Goal: Task Accomplishment & Management: Complete application form

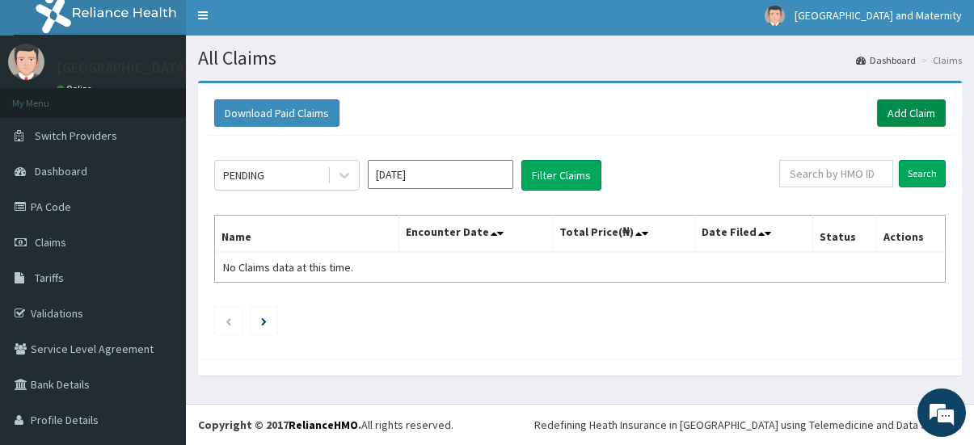
click at [890, 113] on link "Add Claim" at bounding box center [911, 112] width 69 height 27
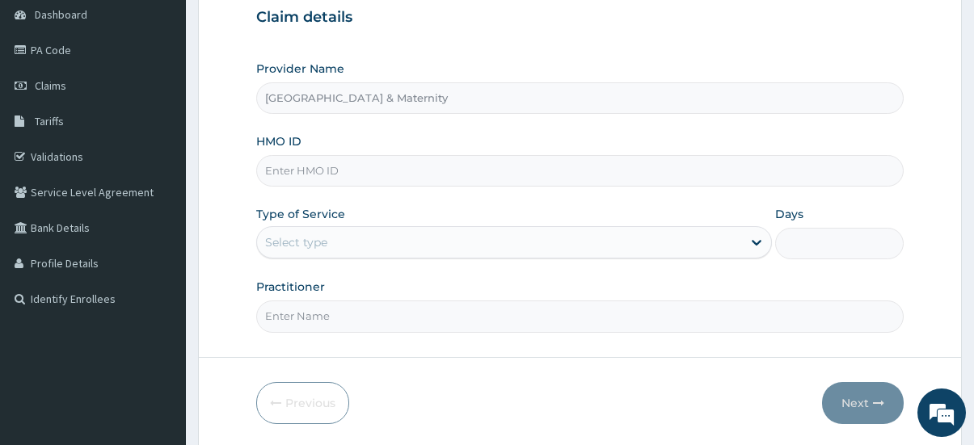
click at [324, 177] on input "HMO ID" at bounding box center [580, 171] width 648 height 32
paste input "TMN/10004/A"
type input "TMN/10004/A"
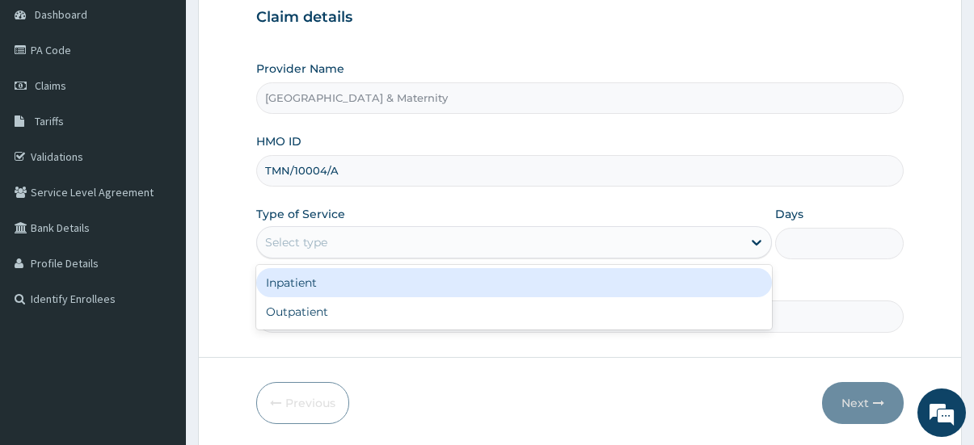
click at [373, 242] on div "Select type" at bounding box center [499, 242] width 485 height 26
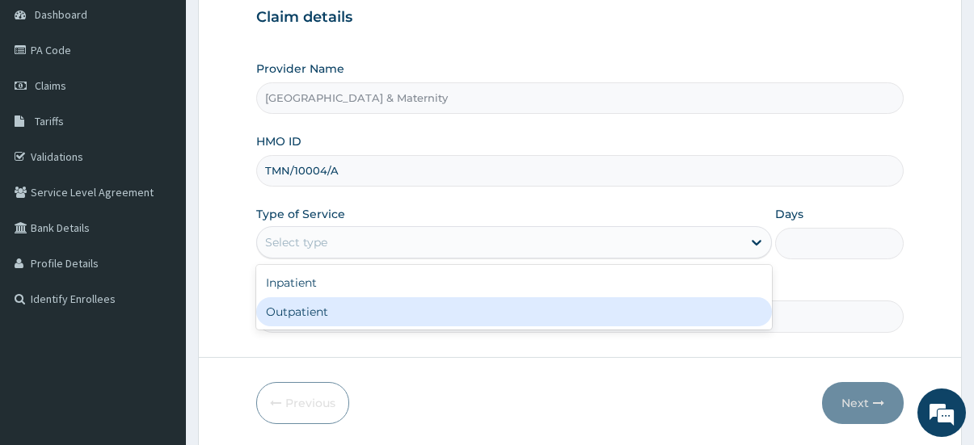
click at [360, 303] on div "Outpatient" at bounding box center [513, 311] width 515 height 29
type input "1"
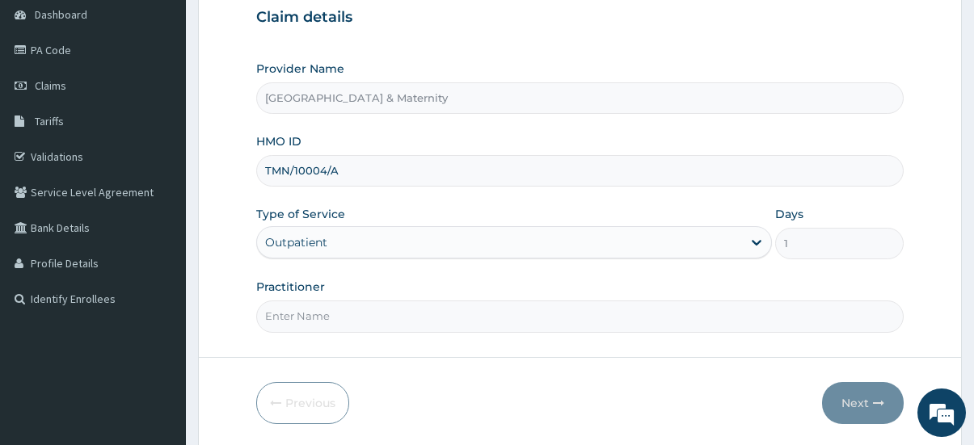
drag, startPoint x: 394, startPoint y: 315, endPoint x: 384, endPoint y: 294, distance: 23.5
click at [394, 315] on input "Practitioner" at bounding box center [580, 317] width 648 height 32
type input "Dr Olumide"
click at [857, 393] on button "Next" at bounding box center [863, 403] width 82 height 42
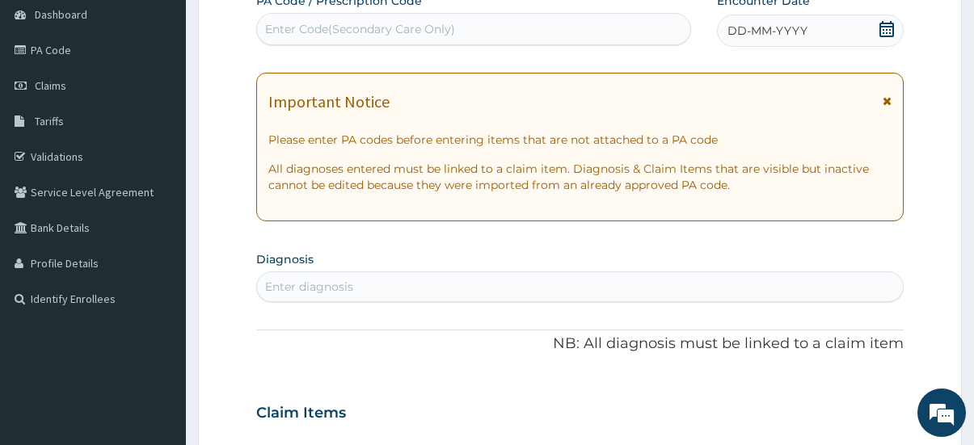
scroll to position [81, 0]
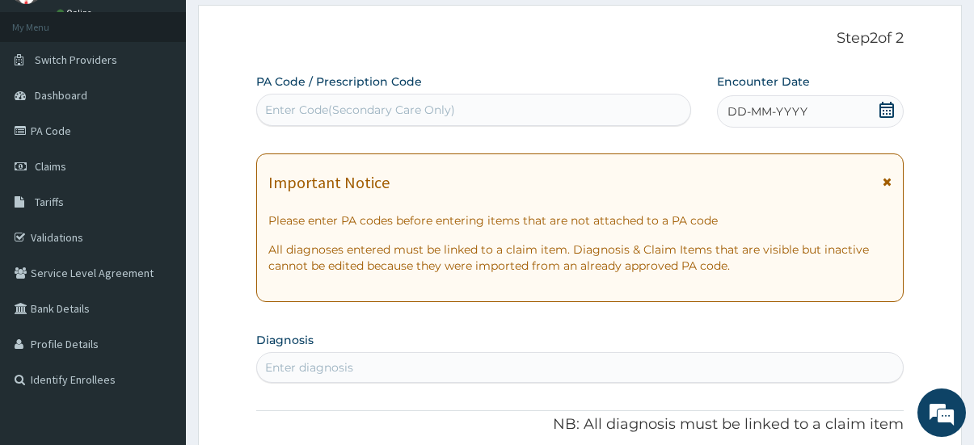
click at [892, 107] on icon at bounding box center [886, 110] width 15 height 16
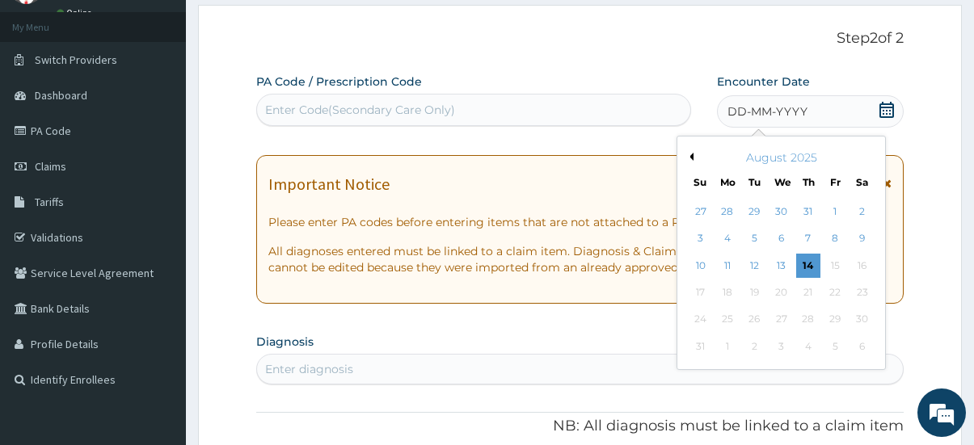
click at [688, 158] on button "Previous Month" at bounding box center [689, 157] width 8 height 8
click at [854, 295] on div "28" at bounding box center [862, 292] width 24 height 24
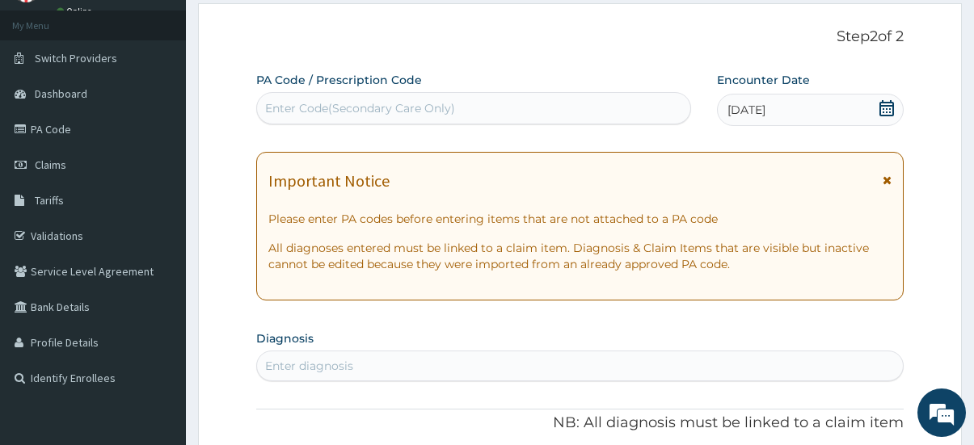
scroll to position [323, 0]
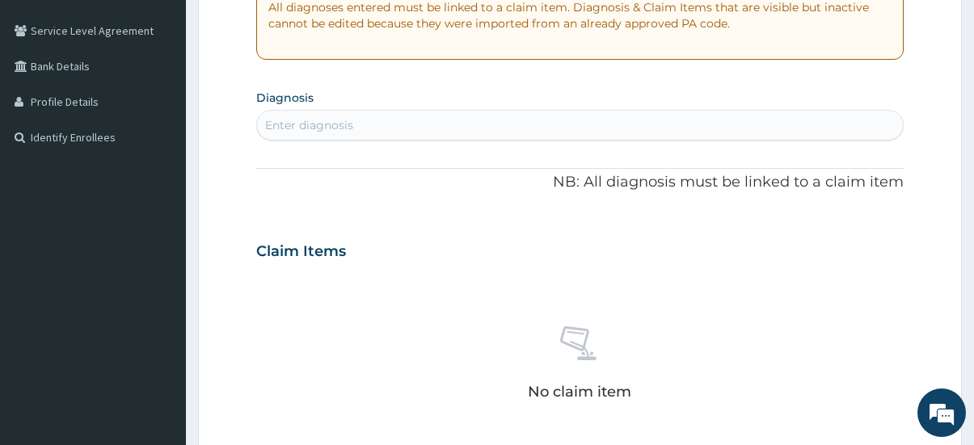
click at [339, 129] on div "Enter diagnosis" at bounding box center [309, 125] width 88 height 16
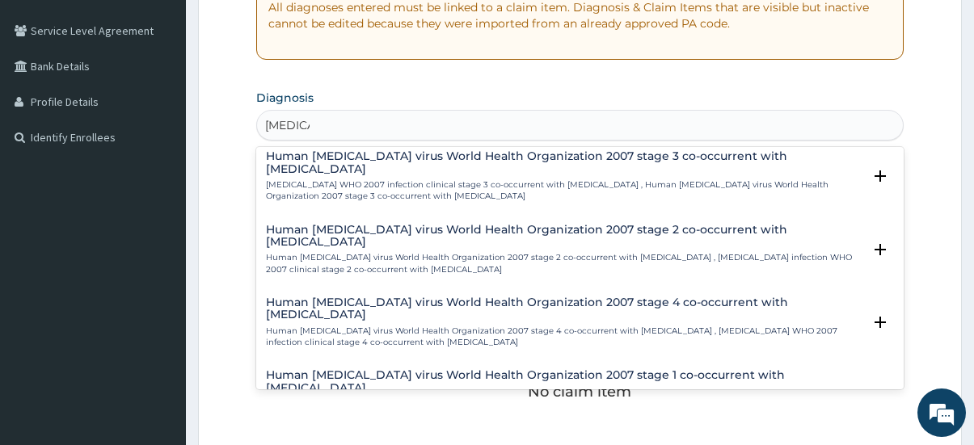
scroll to position [1558, 0]
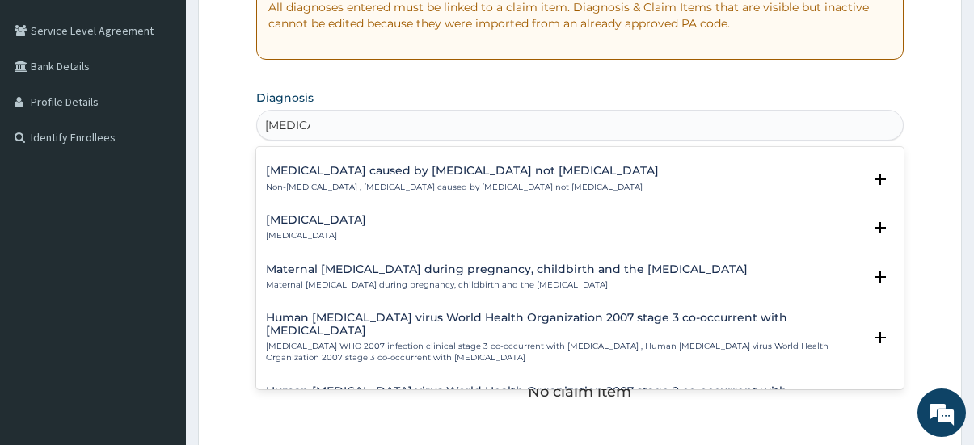
click at [268, 124] on input "malaria" at bounding box center [287, 125] width 44 height 16
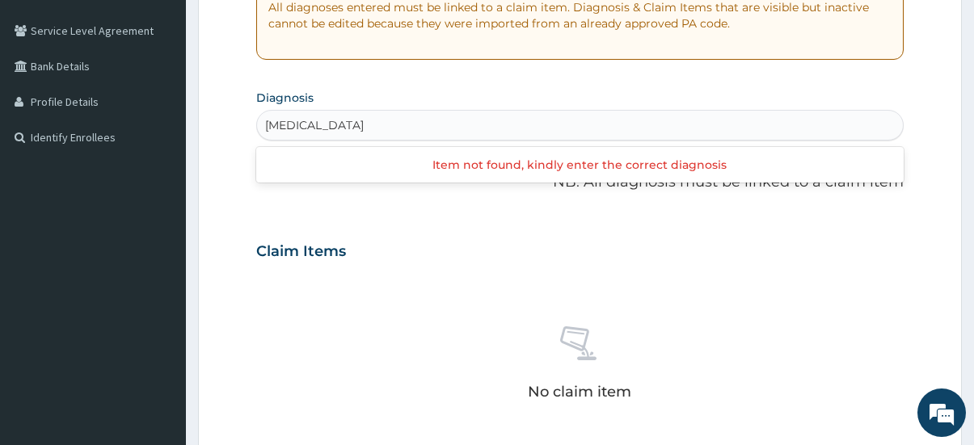
scroll to position [0, 0]
type input "malaria"
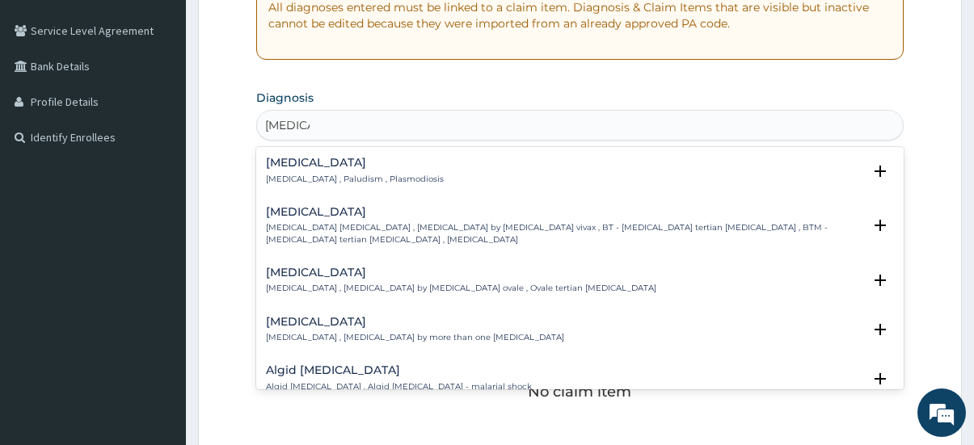
click at [337, 168] on h4 "Malaria" at bounding box center [355, 163] width 178 height 12
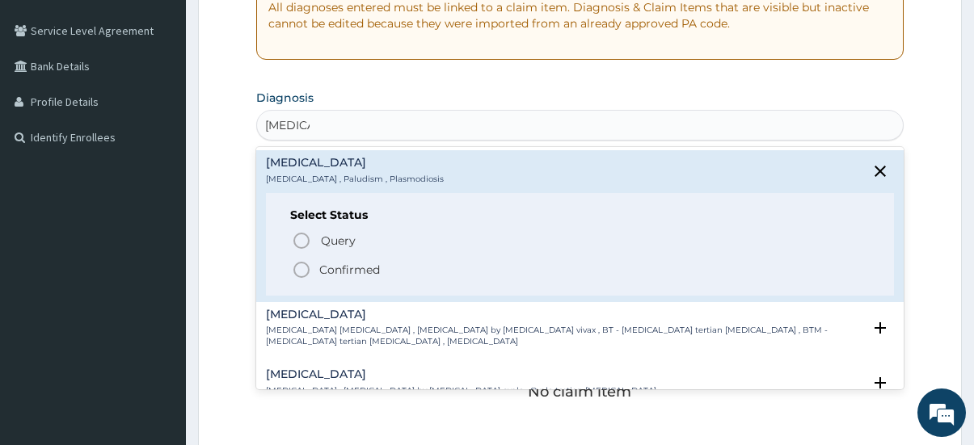
click at [348, 271] on p "Confirmed" at bounding box center [349, 270] width 61 height 16
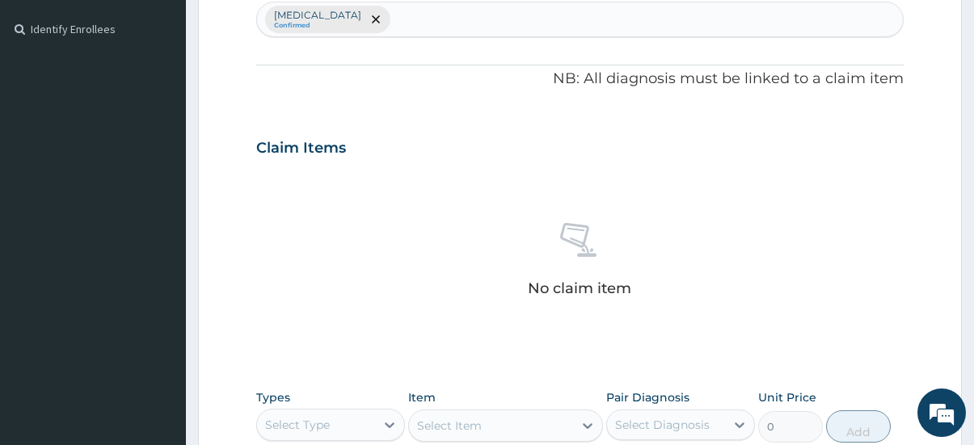
scroll to position [404, 0]
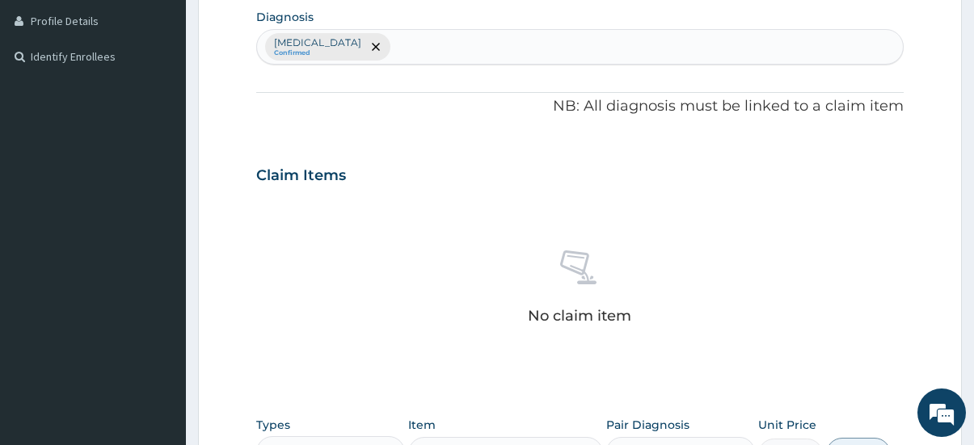
click at [444, 45] on div "Malaria Confirmed" at bounding box center [580, 47] width 646 height 34
click at [372, 44] on icon "remove selection option" at bounding box center [376, 47] width 8 height 8
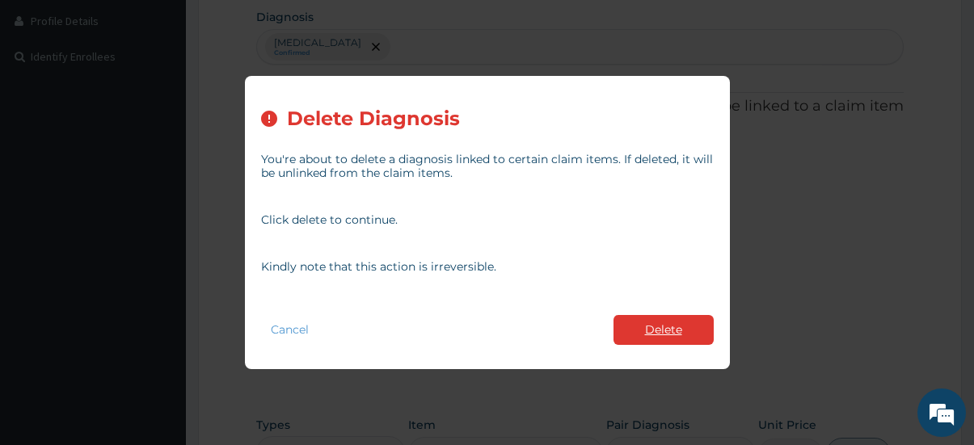
click at [660, 324] on button "Delete" at bounding box center [663, 330] width 100 height 30
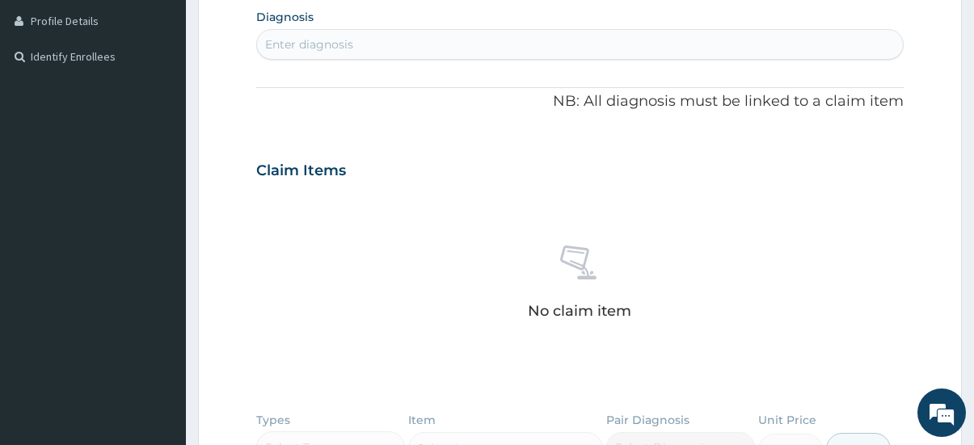
click at [389, 41] on div "Enter diagnosis" at bounding box center [580, 45] width 646 height 26
type input "malaria"
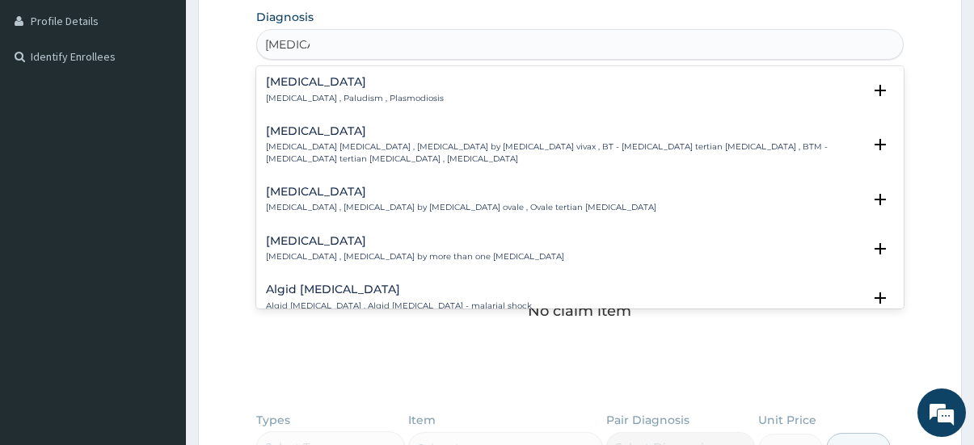
click at [325, 90] on div "Malaria Malaria , Paludism , Plasmodiosis" at bounding box center [355, 90] width 178 height 28
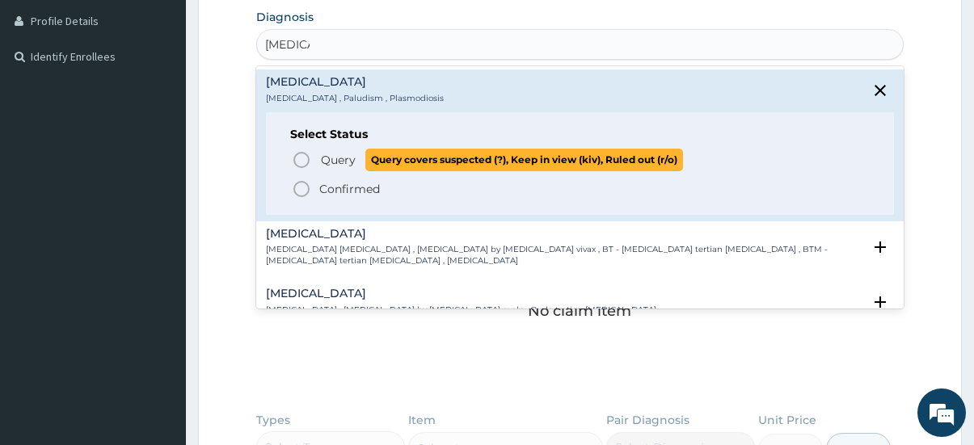
click at [329, 158] on span "Query" at bounding box center [338, 160] width 35 height 16
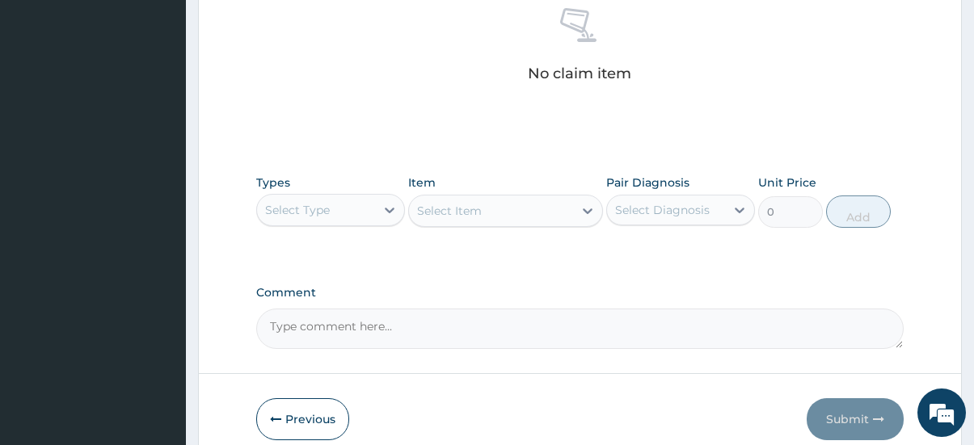
scroll to position [720, 0]
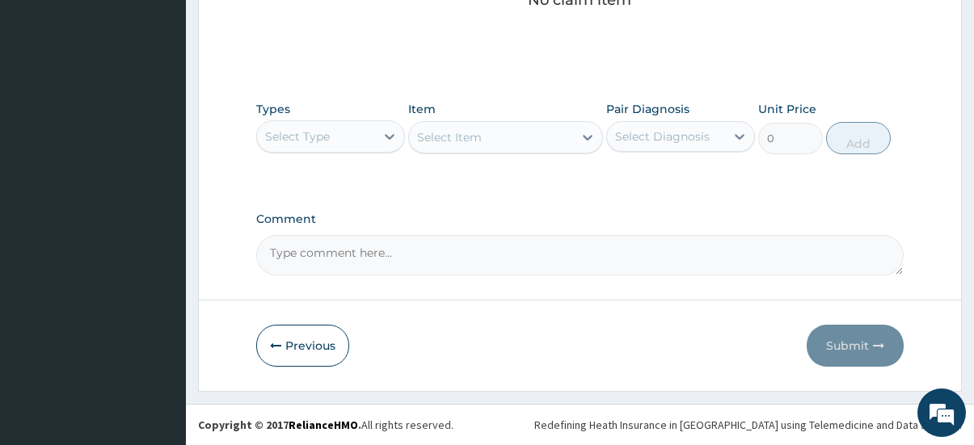
click at [329, 139] on div "Select Type" at bounding box center [297, 136] width 65 height 16
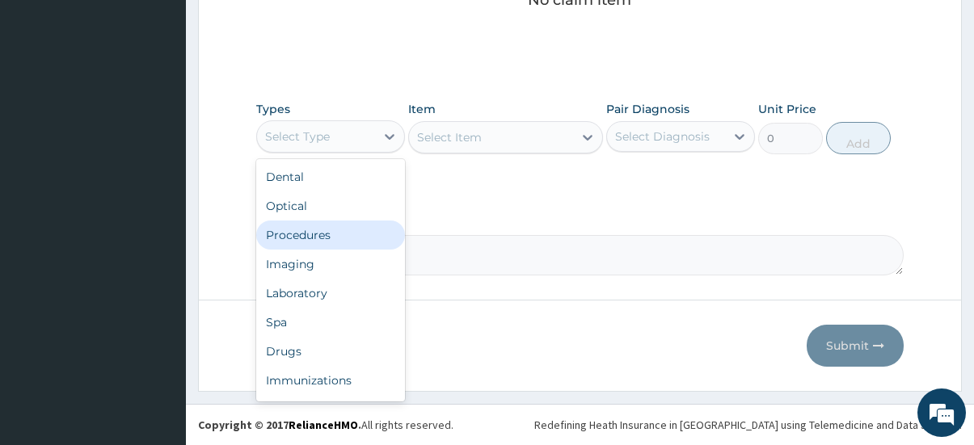
click at [356, 240] on div "Procedures" at bounding box center [330, 235] width 149 height 29
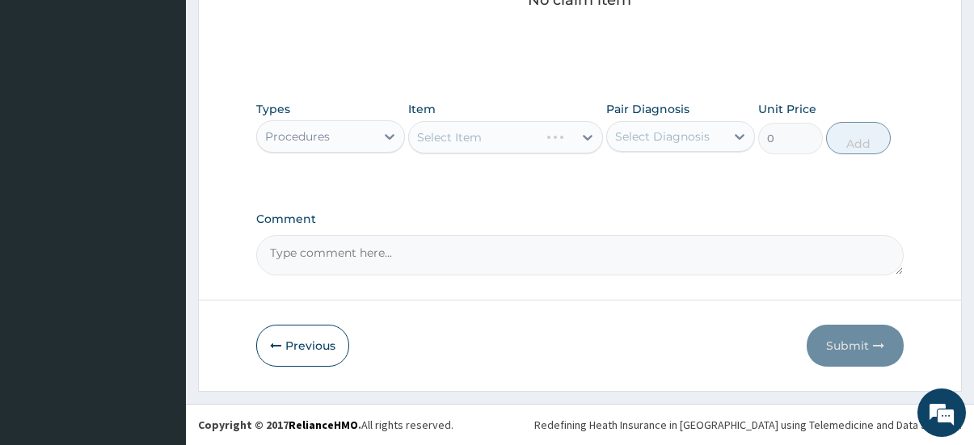
click at [515, 144] on div "Select Item" at bounding box center [505, 137] width 194 height 32
click at [516, 144] on div "Select Item" at bounding box center [505, 137] width 194 height 32
click at [516, 144] on div "Select Item" at bounding box center [473, 137] width 129 height 26
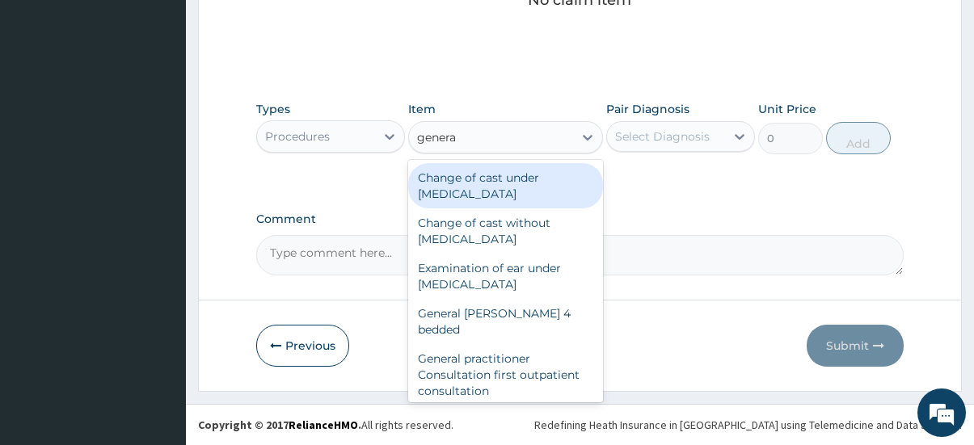
type input "general"
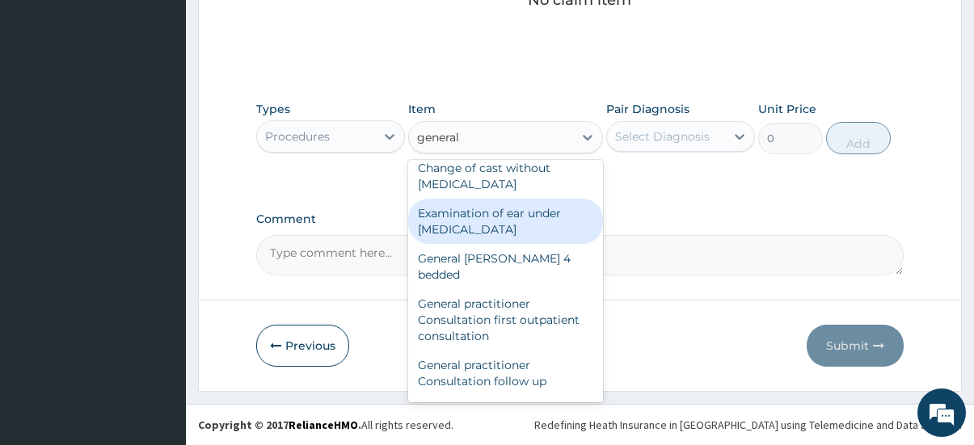
scroll to position [81, 0]
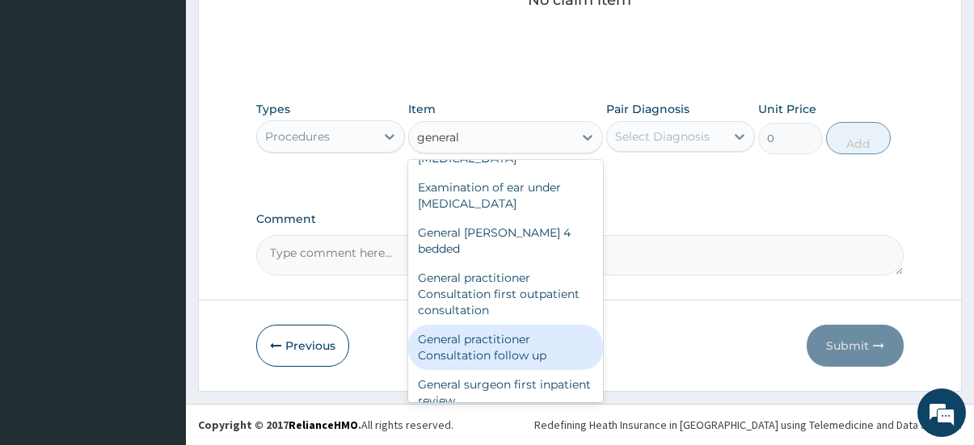
click at [516, 327] on div "General practitioner Consultation follow up" at bounding box center [505, 347] width 194 height 45
type input "2500"
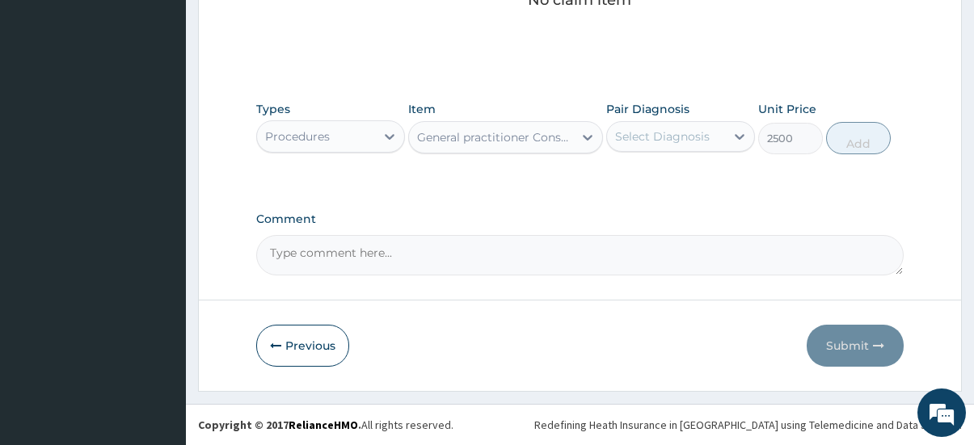
click at [667, 131] on div "Select Diagnosis" at bounding box center [662, 136] width 95 height 16
click at [672, 181] on label "Malaria" at bounding box center [683, 176] width 100 height 16
checkbox input "true"
click at [852, 141] on button "Add" at bounding box center [858, 138] width 65 height 32
type input "0"
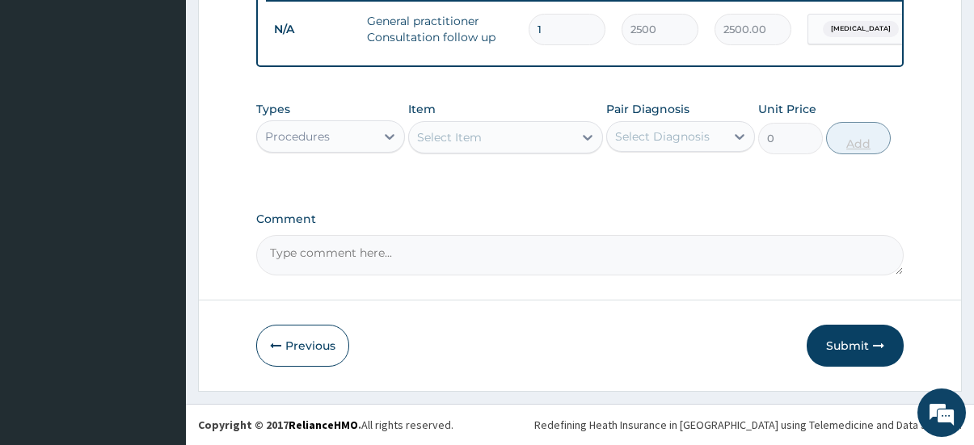
scroll to position [655, 0]
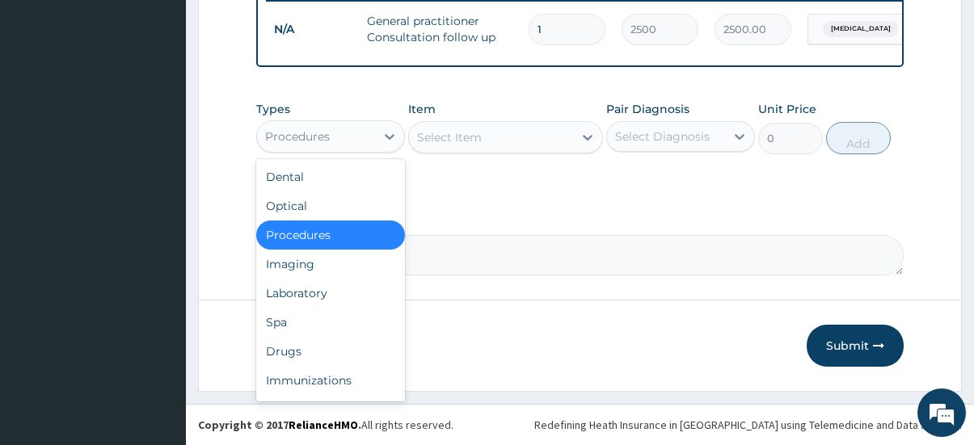
click at [370, 141] on div "Procedures" at bounding box center [316, 137] width 118 height 26
click at [316, 292] on div "Laboratory" at bounding box center [330, 293] width 149 height 29
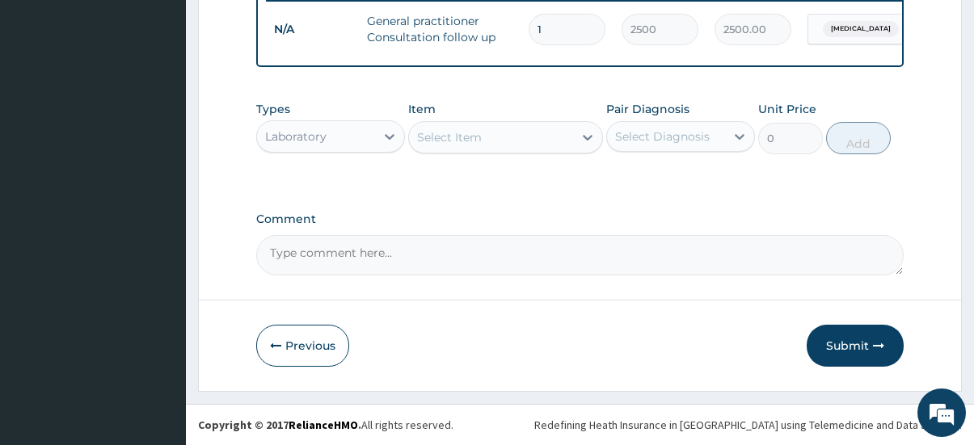
click at [506, 141] on div "Select Item" at bounding box center [490, 137] width 163 height 26
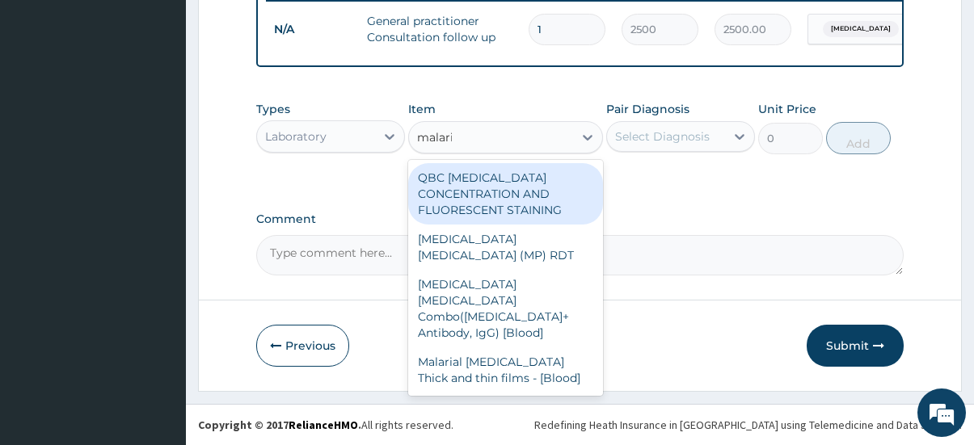
type input "malaria"
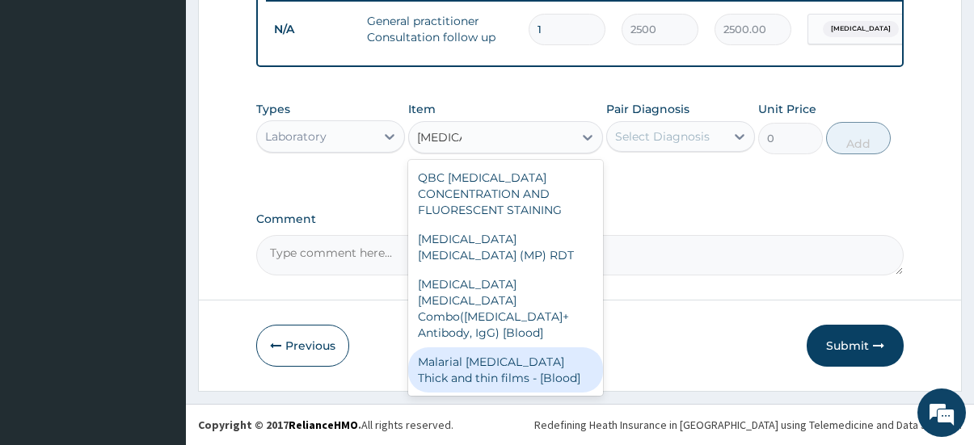
click at [510, 347] on div "Malarial Parasite Thick and thin films - [Blood]" at bounding box center [505, 369] width 194 height 45
type input "2500"
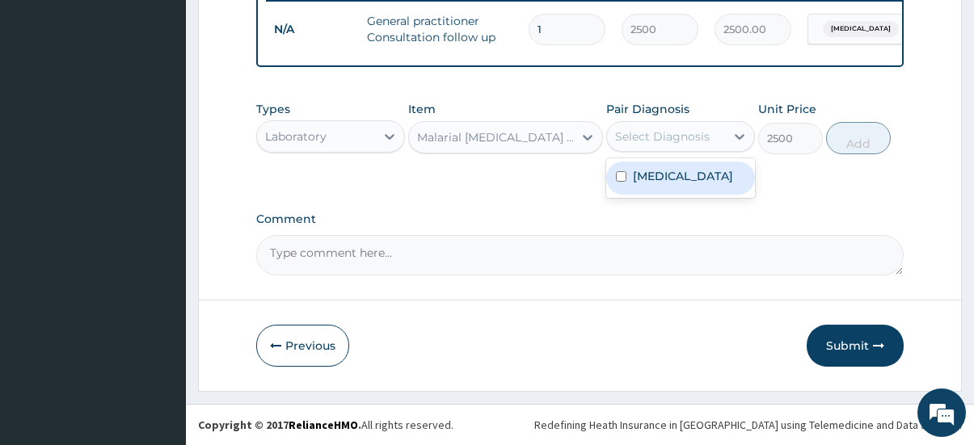
drag, startPoint x: 665, startPoint y: 138, endPoint x: 672, endPoint y: 162, distance: 24.5
click at [667, 141] on div "Select Diagnosis" at bounding box center [662, 136] width 95 height 16
drag, startPoint x: 672, startPoint y: 176, endPoint x: 810, endPoint y: 138, distance: 143.3
click at [684, 172] on div "Malaria" at bounding box center [680, 178] width 149 height 33
checkbox input "true"
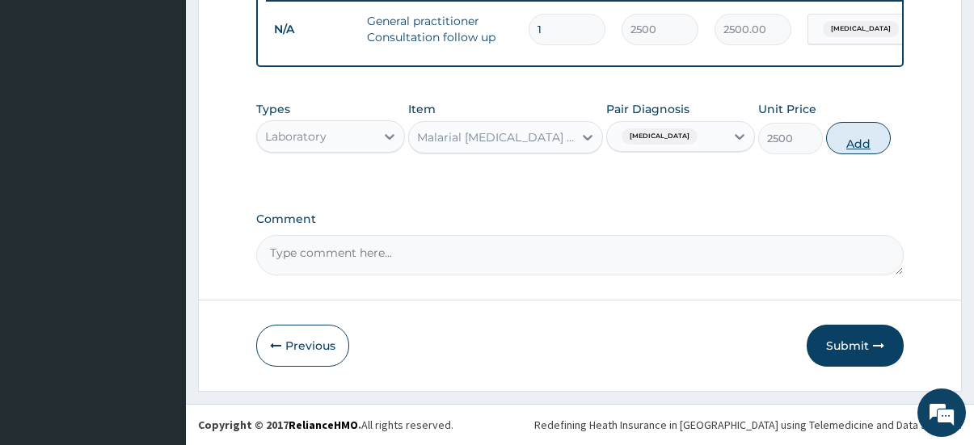
click at [877, 142] on button "Add" at bounding box center [858, 138] width 65 height 32
type input "0"
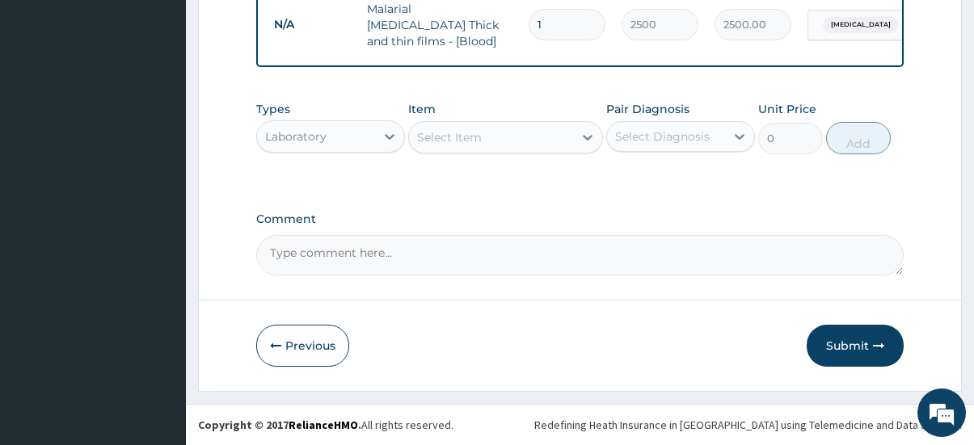
scroll to position [711, 0]
click at [869, 345] on button "Submit" at bounding box center [854, 346] width 97 height 42
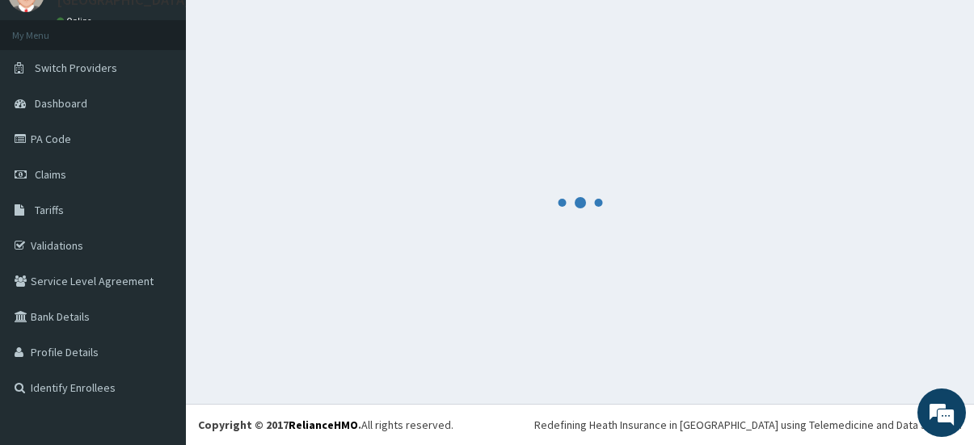
scroll to position [73, 0]
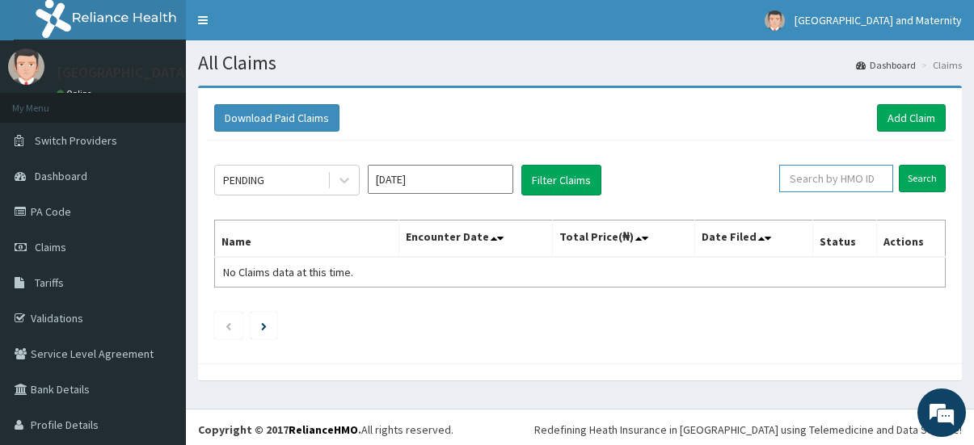
click at [810, 179] on input "text" at bounding box center [836, 178] width 114 height 27
paste input "TMN/10004/A"
type input "TMN/10004/A"
click at [900, 179] on input "Search" at bounding box center [921, 178] width 47 height 27
click at [897, 114] on link "Add Claim" at bounding box center [911, 117] width 69 height 27
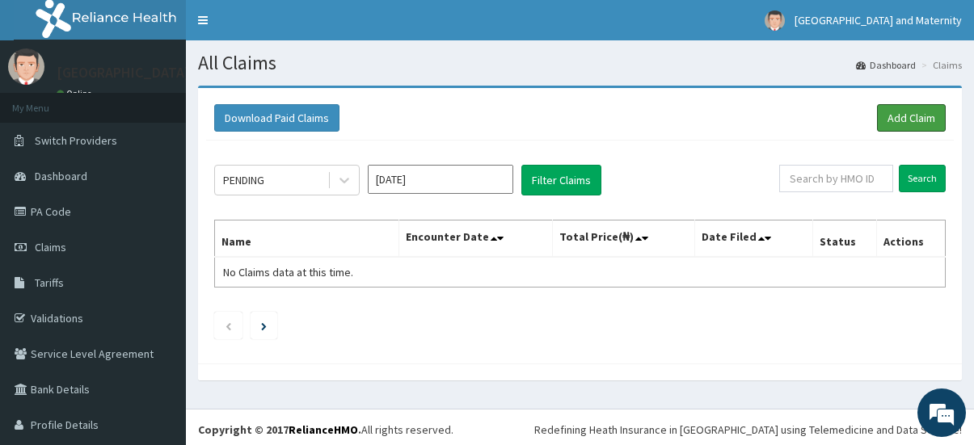
scroll to position [36, 0]
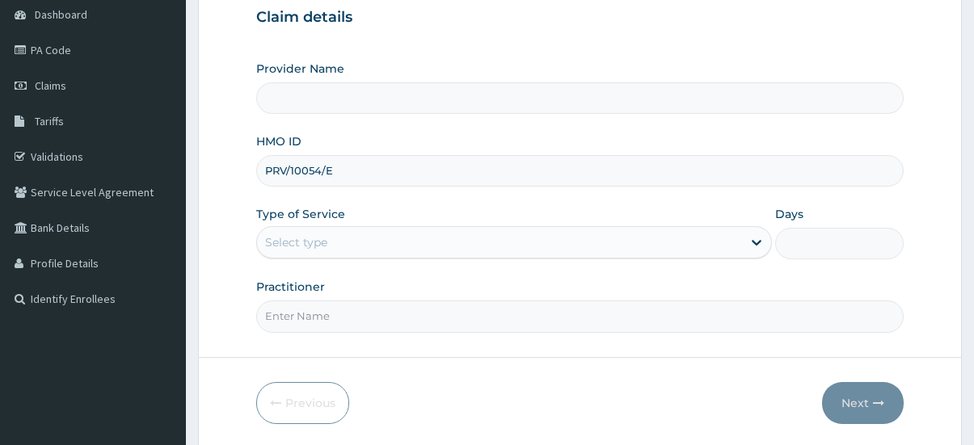
type input "PRV/10054/E"
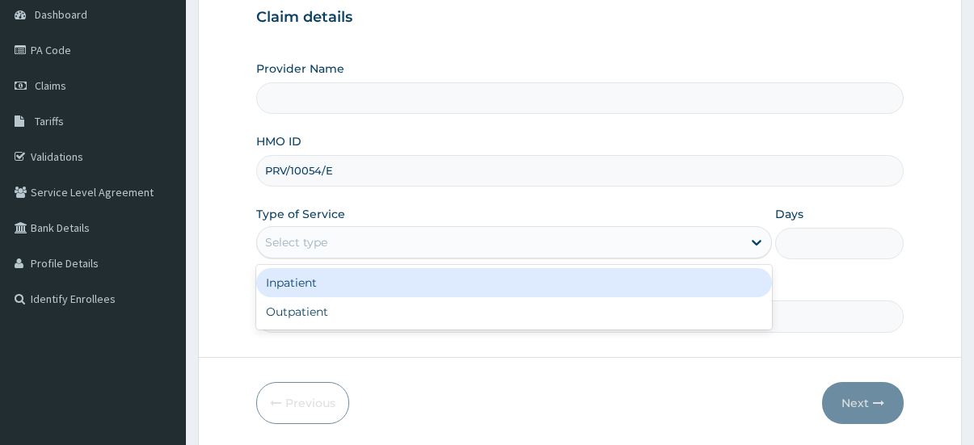
click at [381, 246] on div "Select type" at bounding box center [499, 242] width 485 height 26
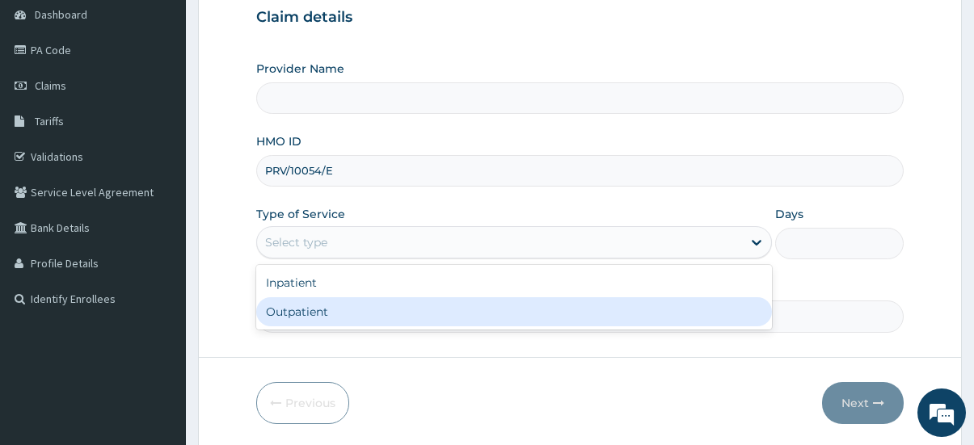
click at [368, 307] on div "Outpatient" at bounding box center [513, 311] width 515 height 29
type input "1"
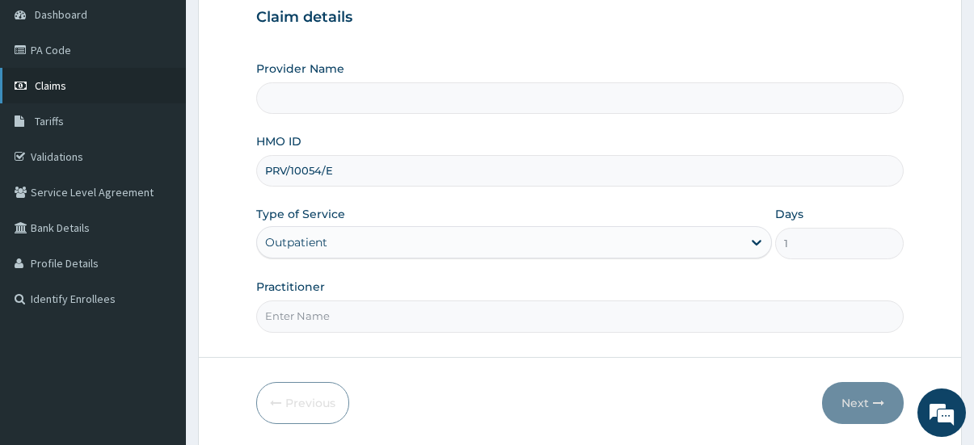
type input "[GEOGRAPHIC_DATA] & Maternity"
click at [346, 304] on input "Practitioner" at bounding box center [580, 317] width 648 height 32
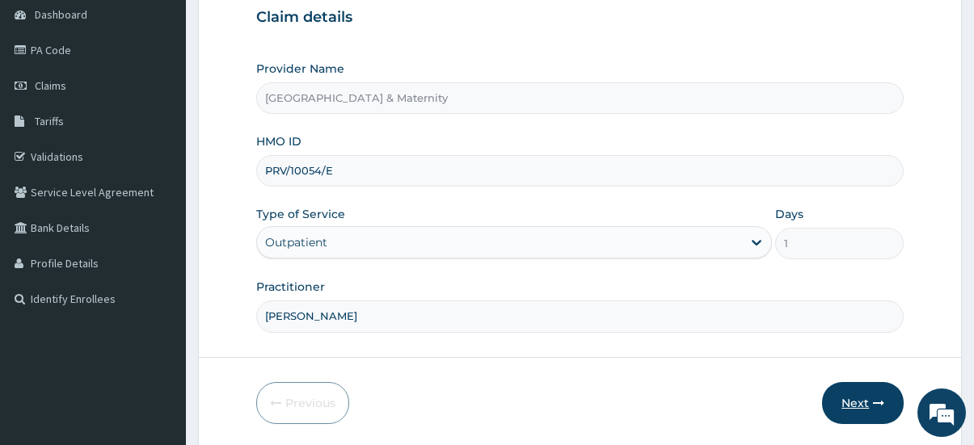
type input "Dr Olumide"
click at [849, 409] on button "Next" at bounding box center [863, 403] width 82 height 42
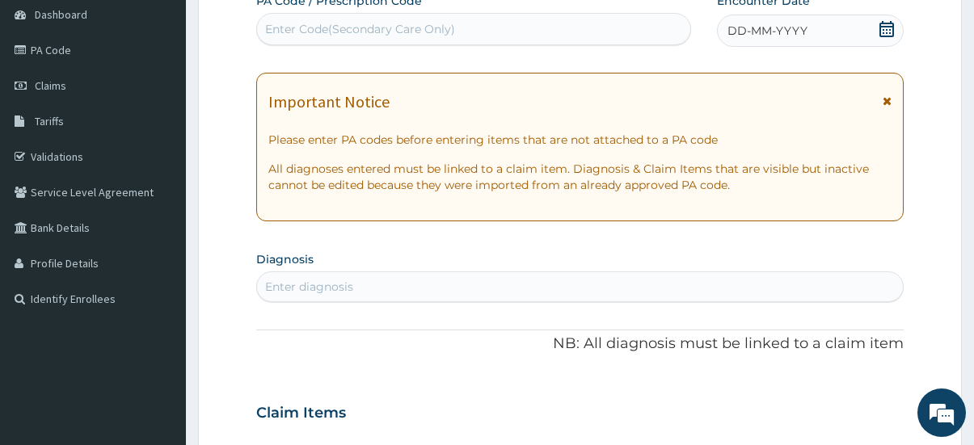
click at [886, 33] on icon at bounding box center [886, 29] width 15 height 16
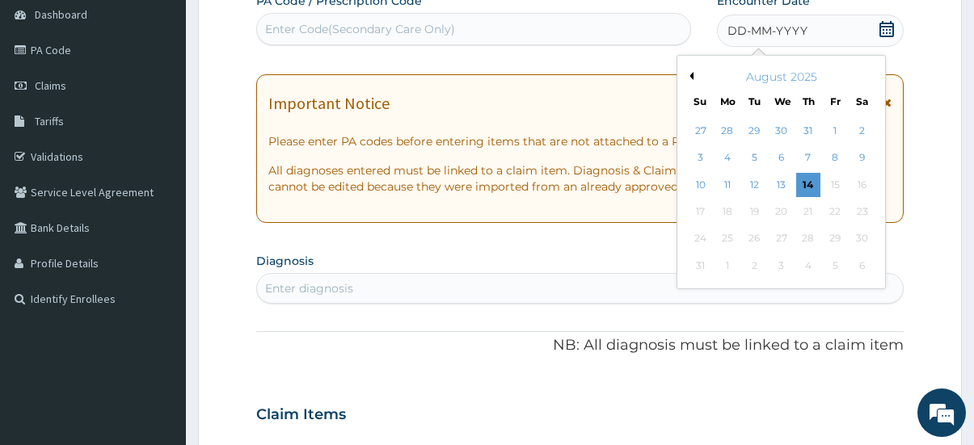
click at [691, 74] on button "Previous Month" at bounding box center [689, 76] width 8 height 8
click at [830, 130] on div "6" at bounding box center [835, 131] width 24 height 24
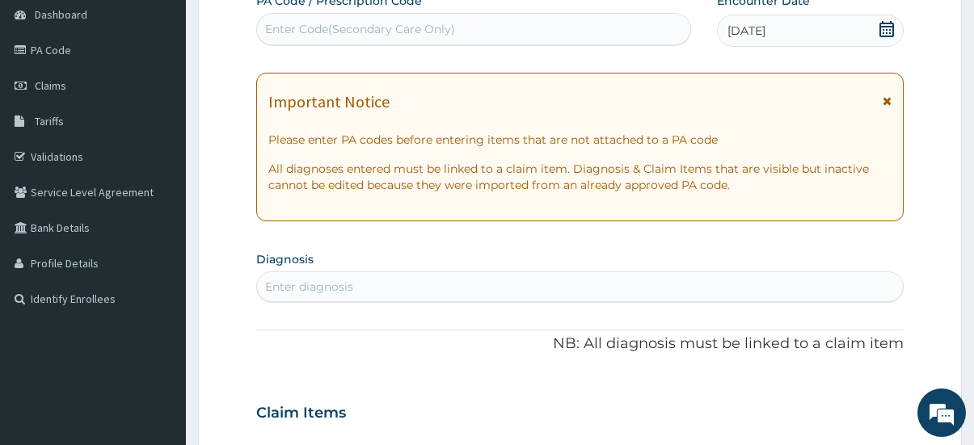
scroll to position [404, 0]
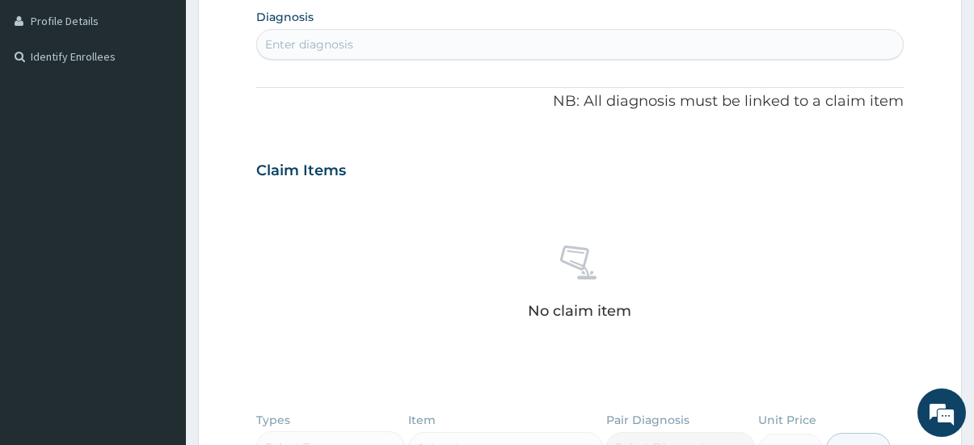
click at [378, 45] on div "Enter diagnosis" at bounding box center [580, 45] width 646 height 26
type input "tonsil"
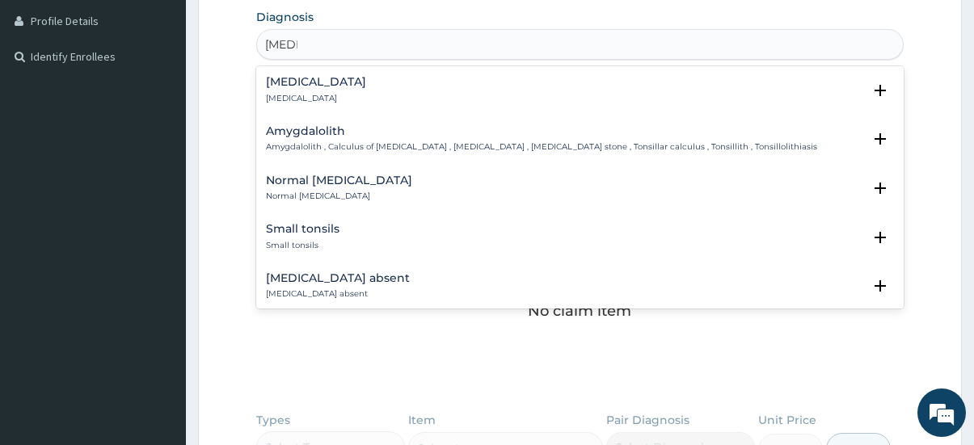
click at [334, 91] on div "Tonsillitis Tonsillitis" at bounding box center [580, 90] width 629 height 28
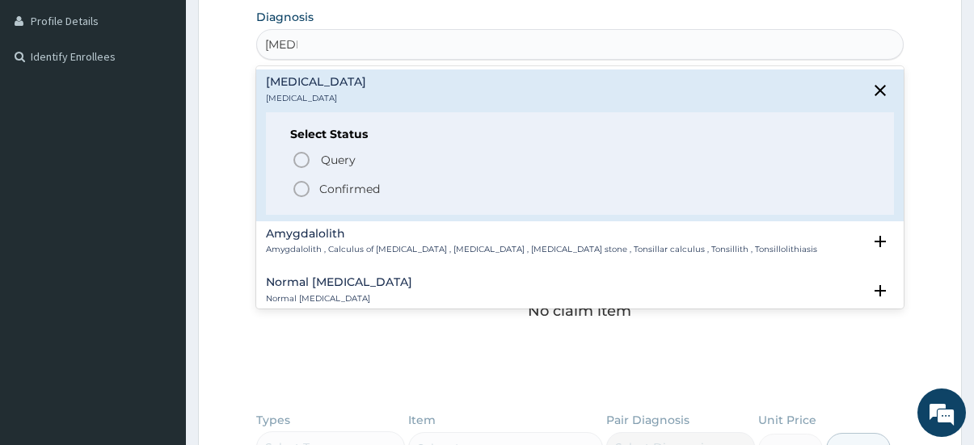
click at [379, 196] on p "Confirmed" at bounding box center [349, 189] width 61 height 16
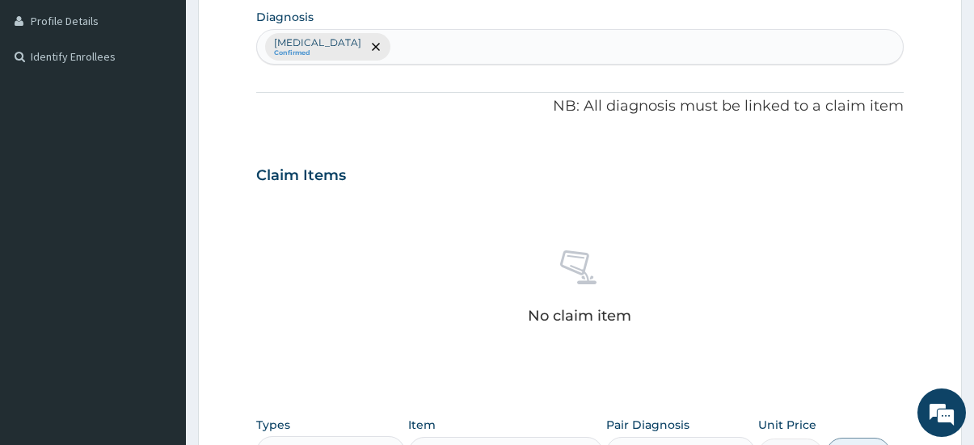
scroll to position [646, 0]
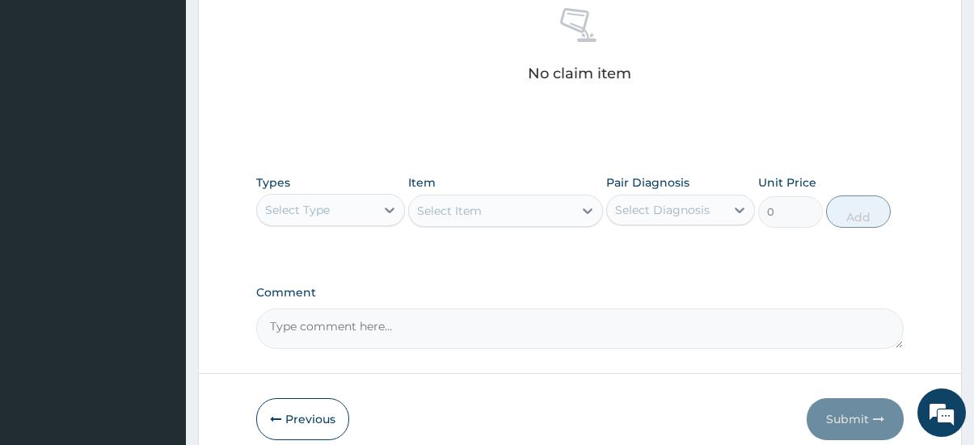
click at [360, 200] on div "Select Type" at bounding box center [316, 210] width 118 height 26
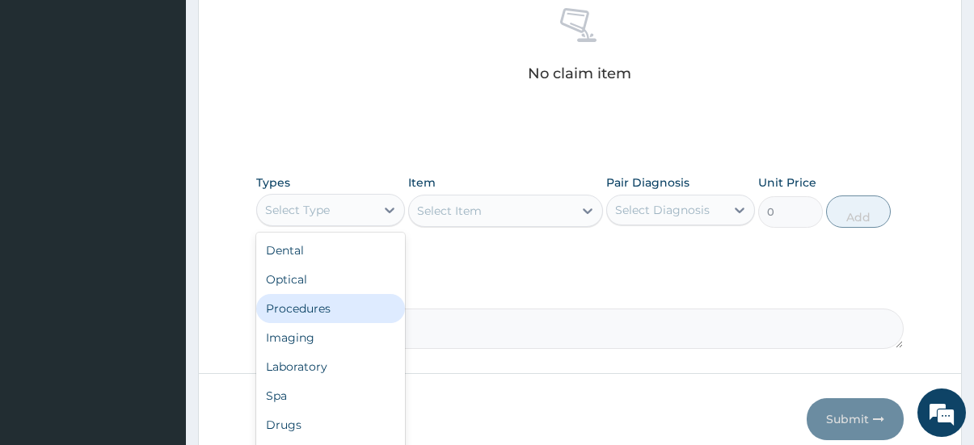
drag, startPoint x: 358, startPoint y: 306, endPoint x: 507, endPoint y: 244, distance: 161.2
click at [361, 304] on div "Procedures" at bounding box center [330, 308] width 149 height 29
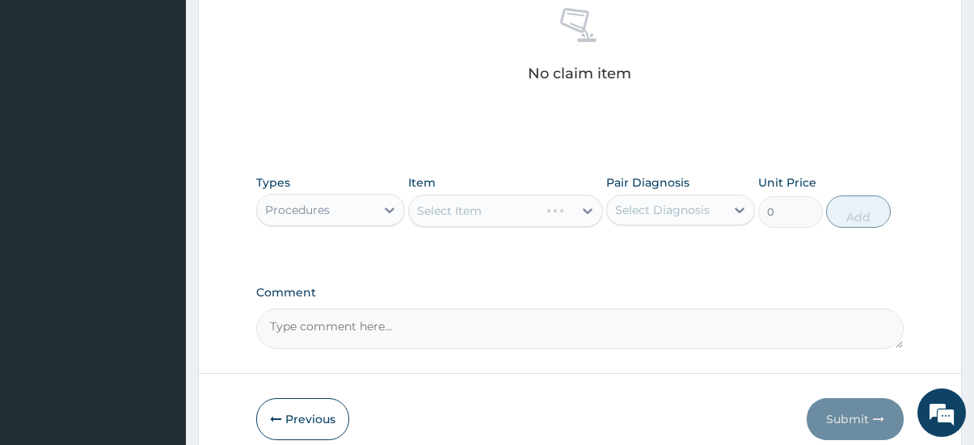
click at [546, 215] on div "Select Item" at bounding box center [505, 211] width 194 height 32
click at [565, 210] on div "Select Item" at bounding box center [505, 211] width 194 height 32
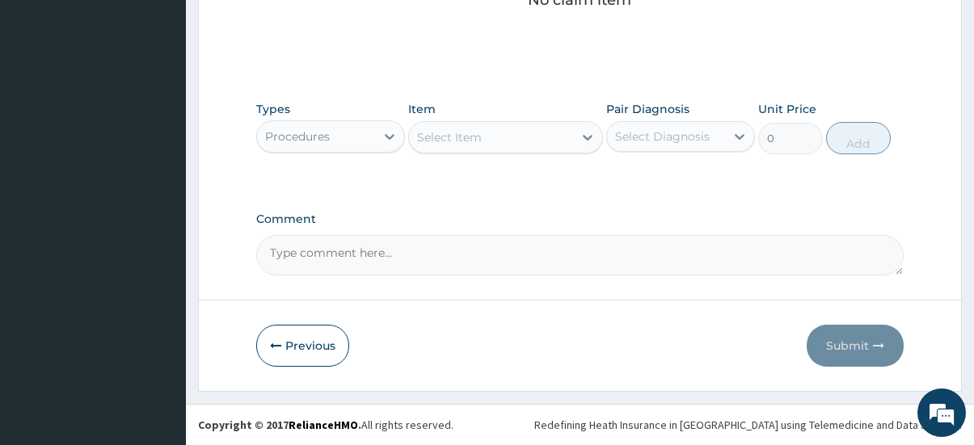
click at [541, 149] on div "Select Item" at bounding box center [490, 137] width 163 height 26
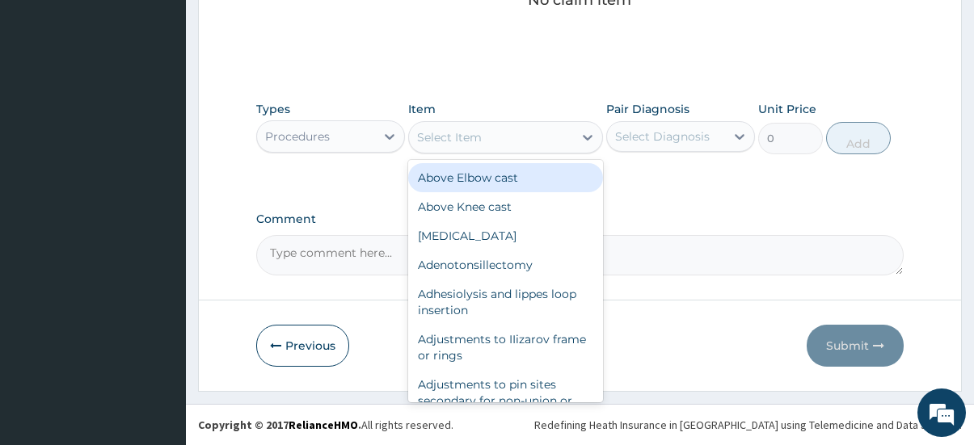
click at [538, 143] on div "Select Item" at bounding box center [490, 137] width 163 height 26
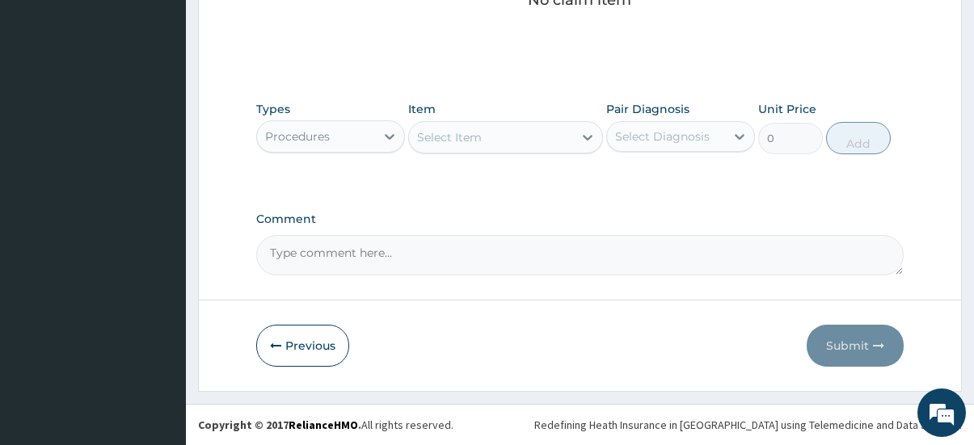
click at [538, 143] on div "Select Item" at bounding box center [490, 137] width 163 height 26
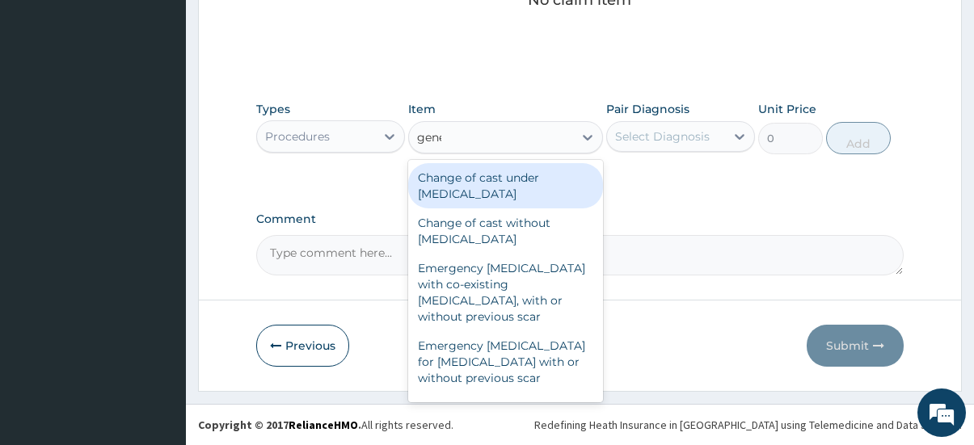
type input "gener"
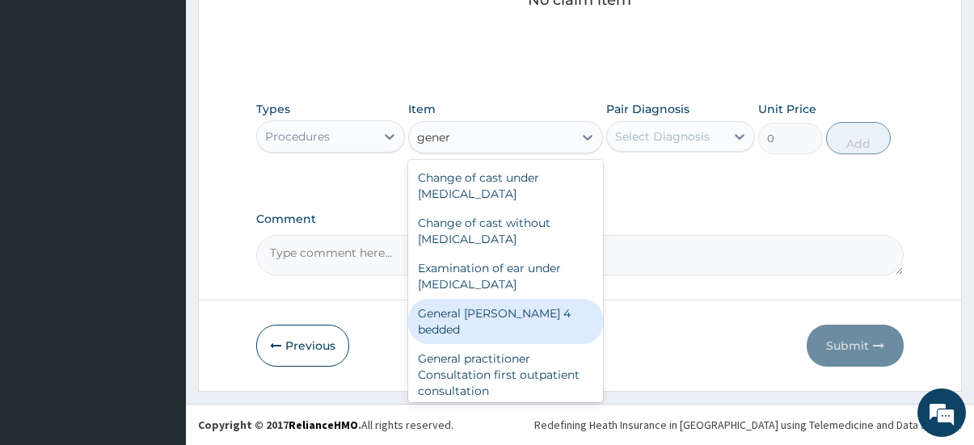
scroll to position [81, 0]
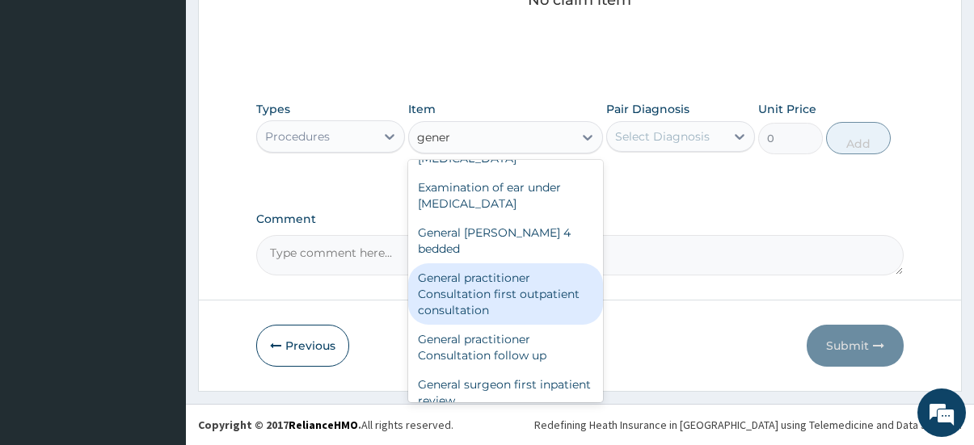
click at [539, 263] on div "General practitioner Consultation first outpatient consultation" at bounding box center [505, 293] width 194 height 61
type input "4000"
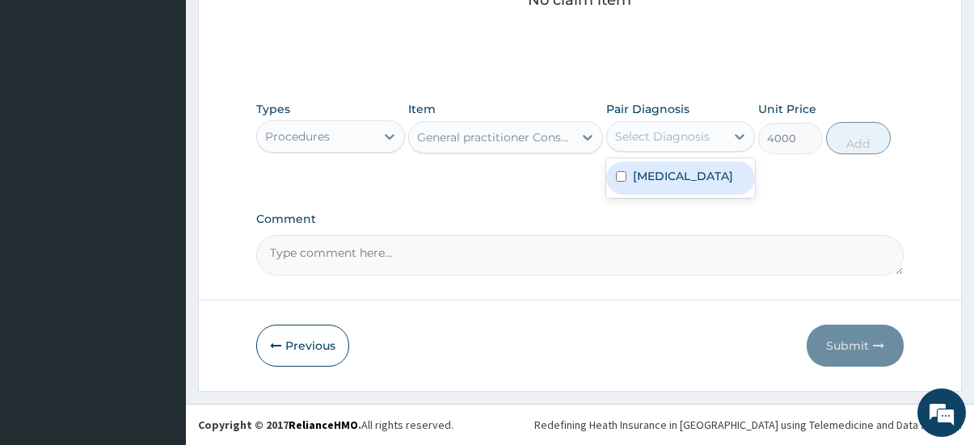
click at [687, 137] on div "Select Diagnosis" at bounding box center [662, 136] width 95 height 16
drag, startPoint x: 688, startPoint y: 176, endPoint x: 797, endPoint y: 145, distance: 113.3
click at [689, 176] on div "Tonsillitis" at bounding box center [680, 178] width 149 height 33
checkbox input "true"
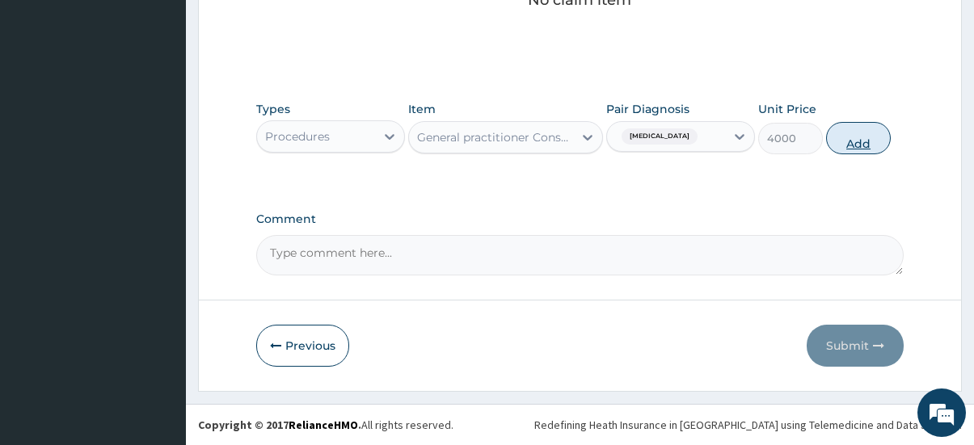
click at [873, 147] on button "Add" at bounding box center [858, 138] width 65 height 32
type input "0"
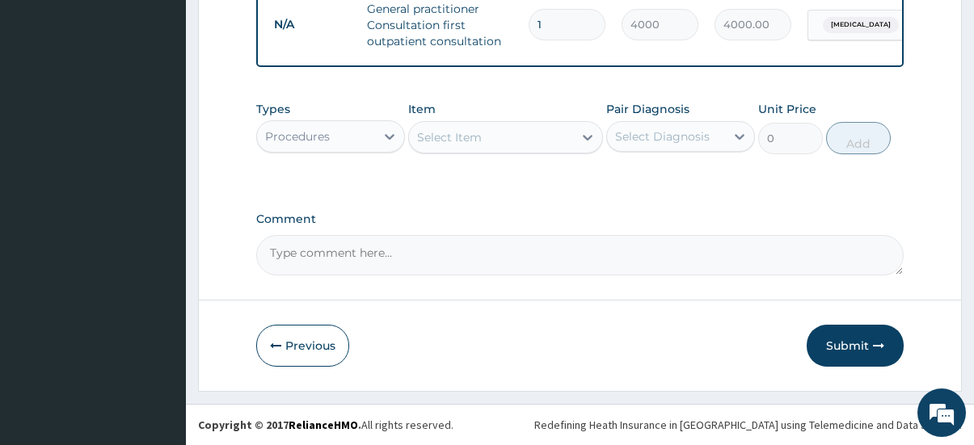
scroll to position [664, 0]
click at [356, 140] on div "Procedures" at bounding box center [316, 137] width 118 height 26
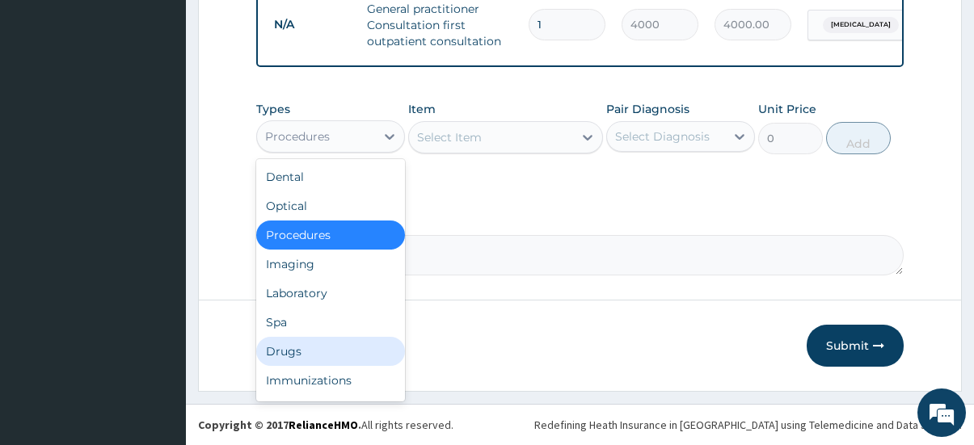
drag, startPoint x: 340, startPoint y: 347, endPoint x: 323, endPoint y: 147, distance: 201.1
click at [342, 347] on div "Drugs" at bounding box center [330, 351] width 149 height 29
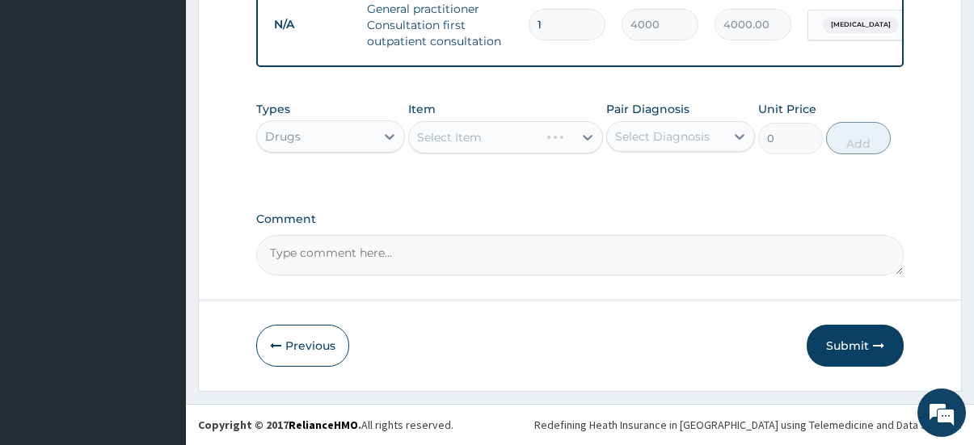
click at [514, 139] on div "Select Item" at bounding box center [505, 137] width 194 height 32
click at [529, 153] on div "Select Item" at bounding box center [505, 137] width 194 height 32
drag, startPoint x: 573, startPoint y: 138, endPoint x: 531, endPoint y: 154, distance: 45.0
click at [573, 138] on div at bounding box center [587, 137] width 29 height 29
click at [532, 149] on div "Select Item" at bounding box center [490, 137] width 163 height 26
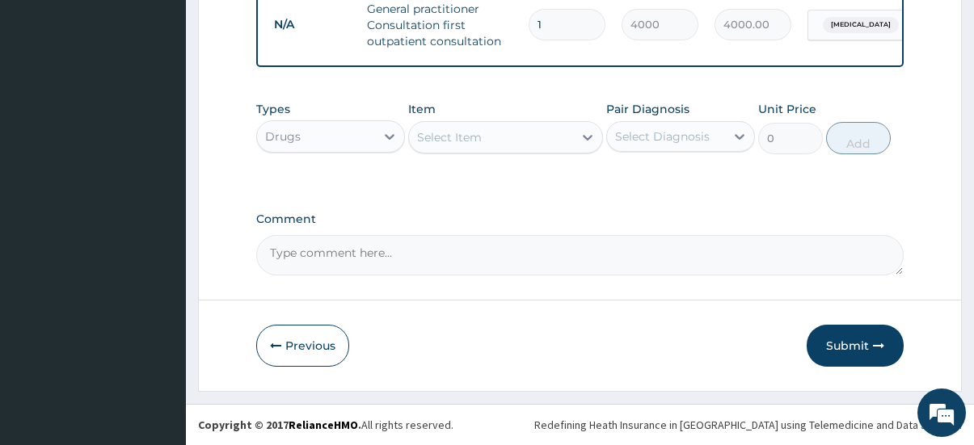
click at [532, 149] on div "Select Item" at bounding box center [490, 137] width 163 height 26
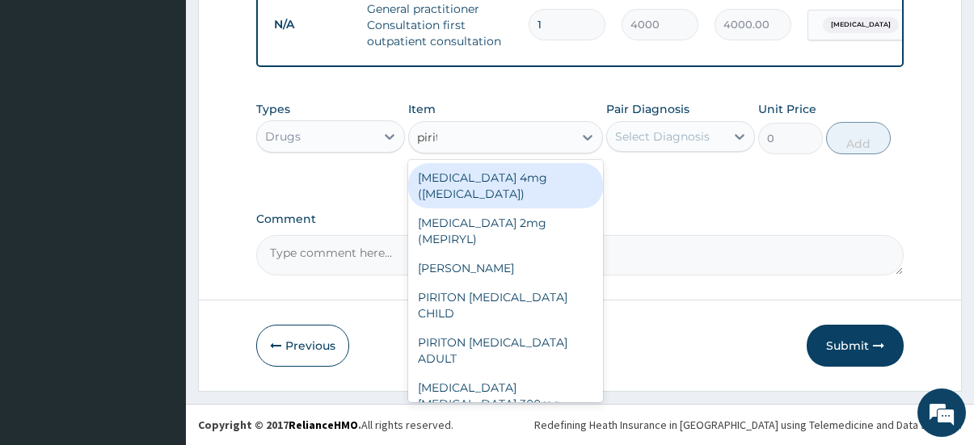
type input "pirito"
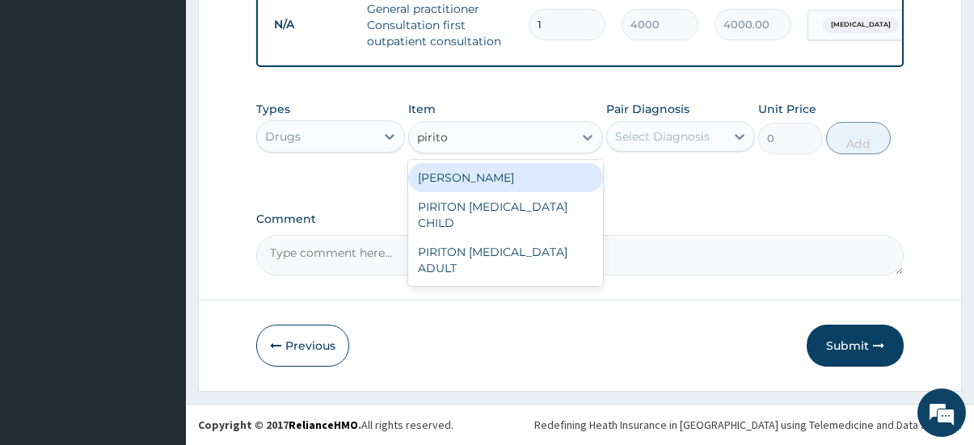
click at [556, 173] on div "PIRITON TAB EVANS" at bounding box center [505, 177] width 194 height 29
type input "23.65"
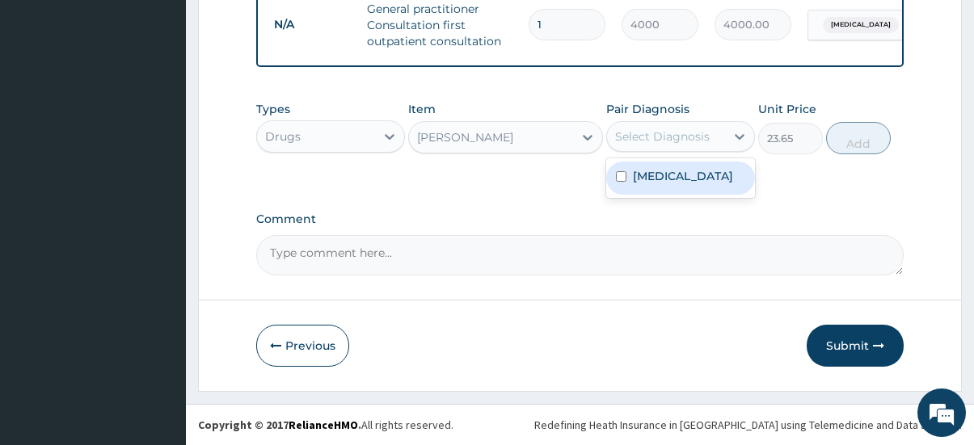
click at [650, 130] on div "Select Diagnosis" at bounding box center [662, 136] width 95 height 16
click at [654, 166] on div "Tonsillitis" at bounding box center [680, 178] width 149 height 33
checkbox input "true"
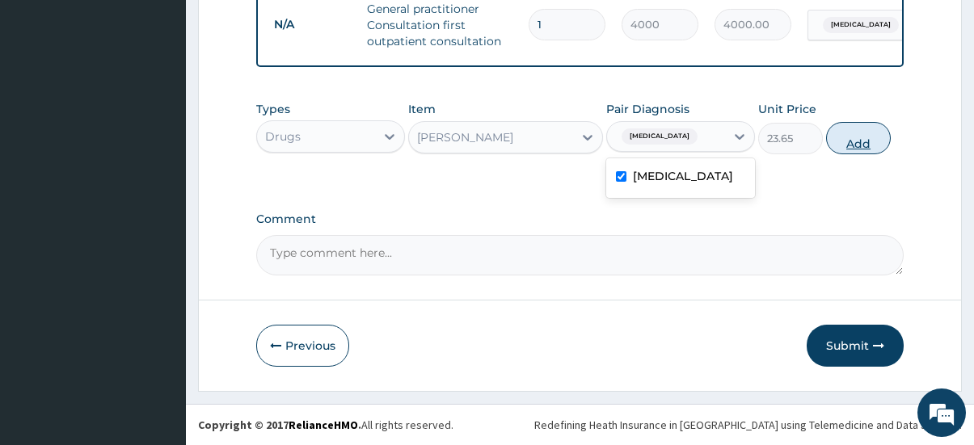
click at [858, 138] on button "Add" at bounding box center [858, 138] width 65 height 32
type input "0"
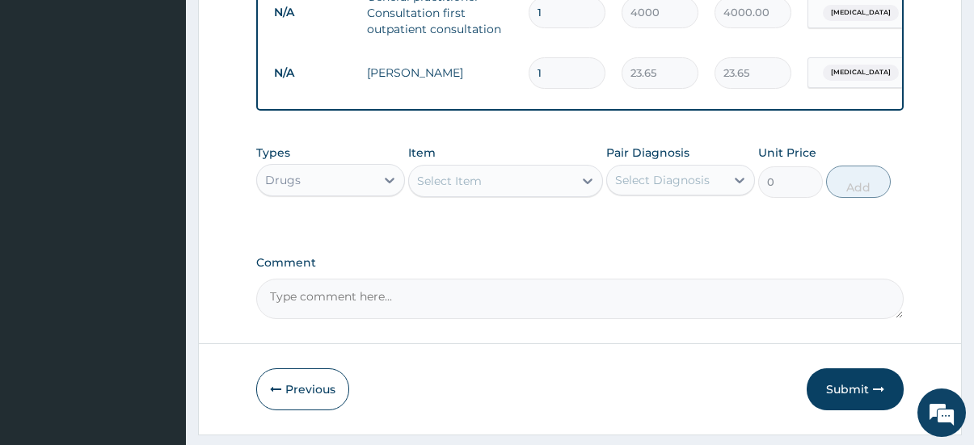
drag, startPoint x: 560, startPoint y: 73, endPoint x: 524, endPoint y: 63, distance: 36.8
click at [524, 63] on td "1" at bounding box center [566, 73] width 93 height 48
type input "5"
type input "118.25"
type input "5"
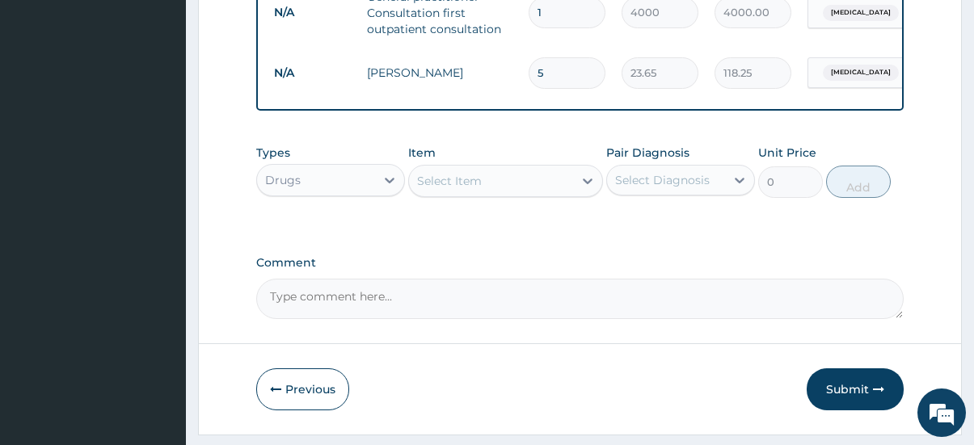
scroll to position [583, 0]
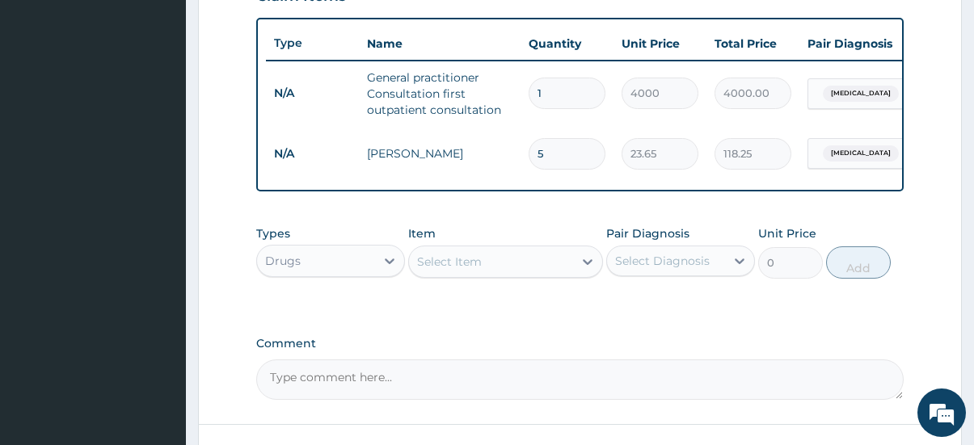
click at [453, 267] on div "Select Item" at bounding box center [449, 262] width 65 height 16
click at [527, 275] on div "Select Item" at bounding box center [490, 262] width 163 height 26
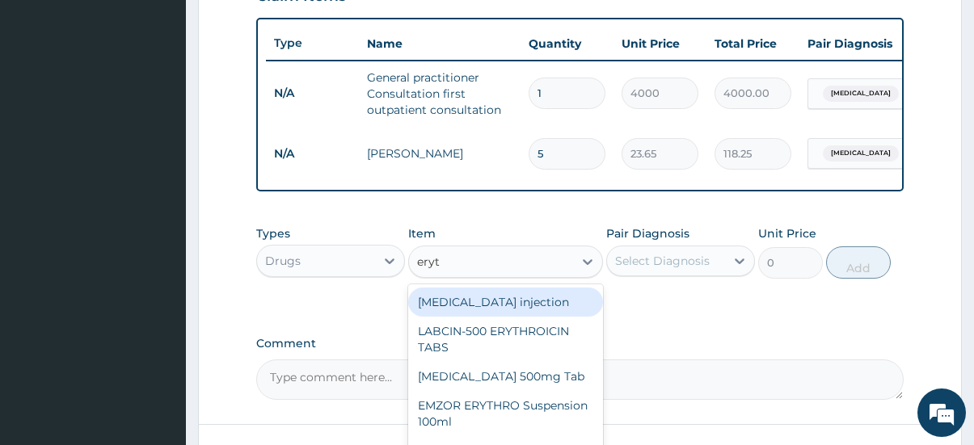
type input "eryth"
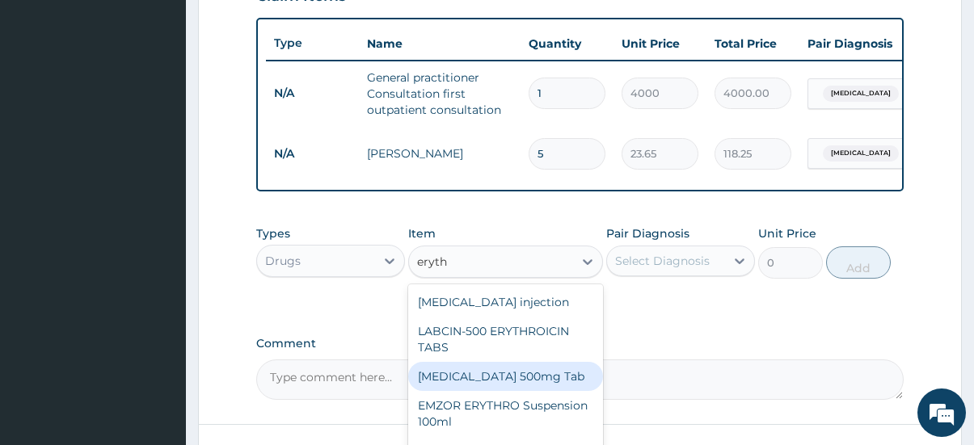
click at [539, 379] on div "Erythromycin 500mg Tab" at bounding box center [505, 376] width 194 height 29
type input "220"
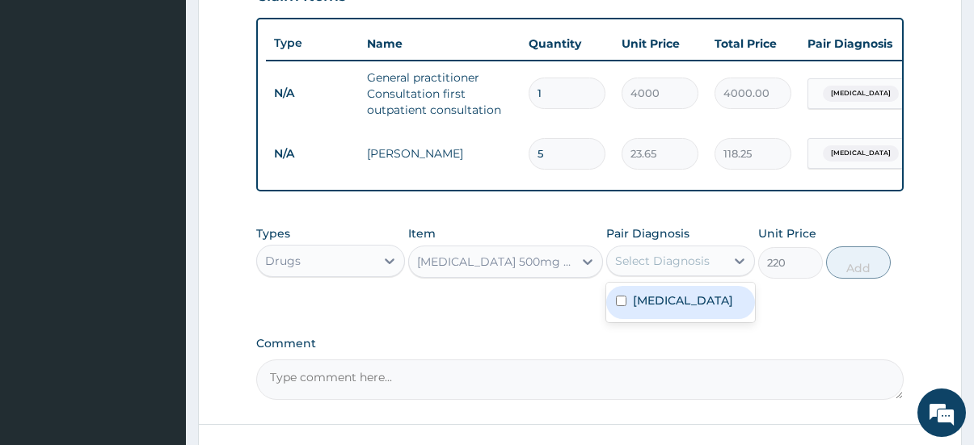
click at [693, 269] on div "Select Diagnosis" at bounding box center [662, 261] width 95 height 16
click at [545, 270] on div "Erythromycin 500mg Tab" at bounding box center [495, 262] width 157 height 16
click at [567, 275] on div "Erythromycin 500mg Tab" at bounding box center [490, 262] width 163 height 26
click at [568, 275] on div "Erythromycin 500mg Tab" at bounding box center [490, 262] width 163 height 26
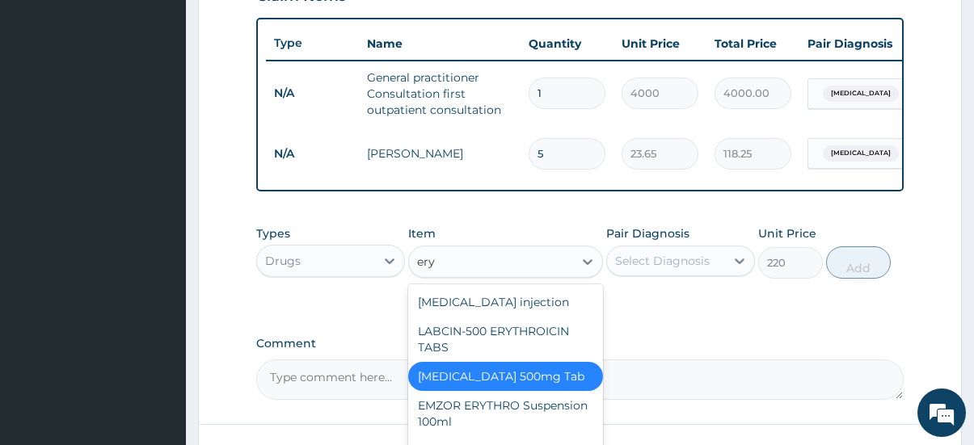
type input "eryt"
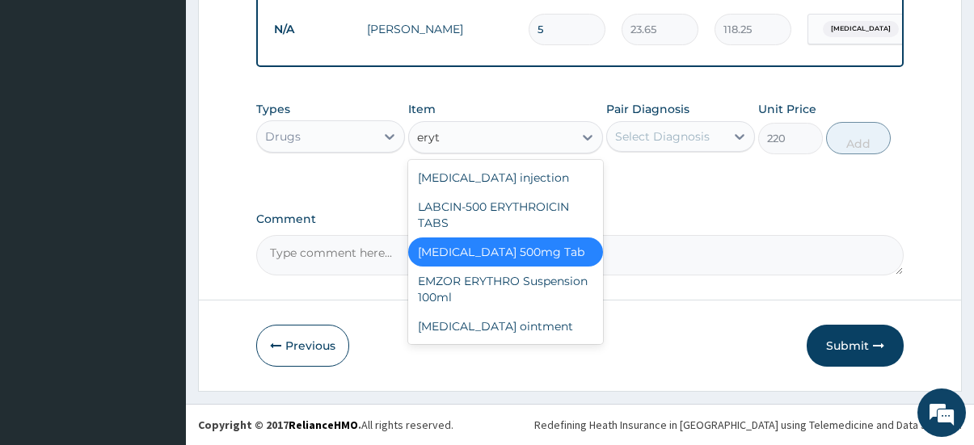
scroll to position [720, 0]
click at [524, 258] on div "Erythromycin 500mg Tab" at bounding box center [505, 252] width 194 height 29
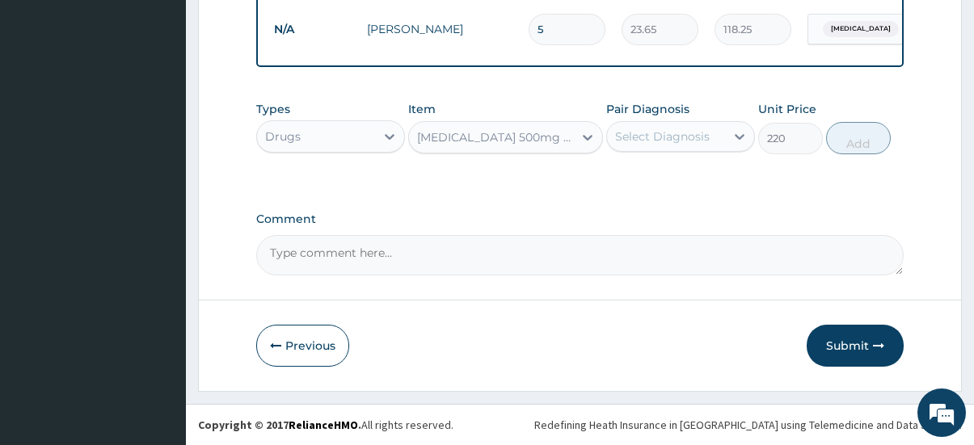
click at [664, 149] on div "Select Diagnosis" at bounding box center [666, 137] width 118 height 26
drag, startPoint x: 680, startPoint y: 184, endPoint x: 846, endPoint y: 154, distance: 169.2
click at [684, 182] on div "Tonsillitis" at bounding box center [680, 178] width 149 height 33
checkbox input "true"
click at [860, 144] on button "Add" at bounding box center [858, 138] width 65 height 32
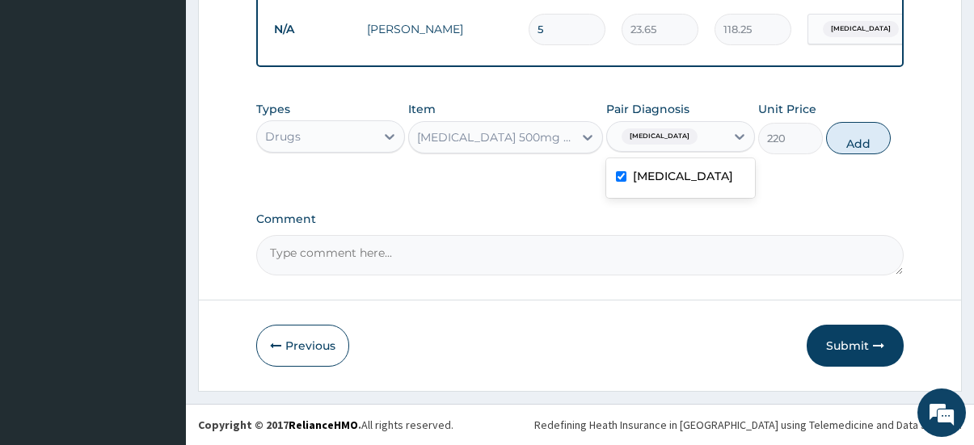
type input "0"
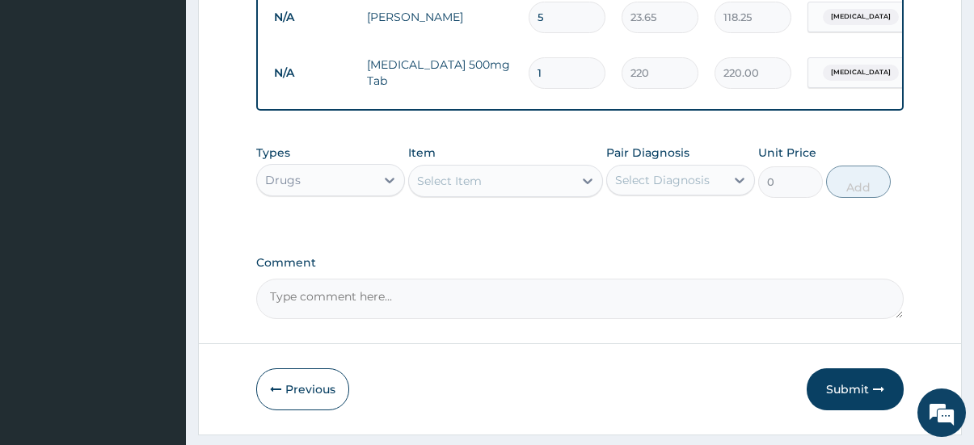
drag, startPoint x: 543, startPoint y: 76, endPoint x: 524, endPoint y: 71, distance: 19.2
click at [524, 71] on td "1" at bounding box center [566, 73] width 93 height 48
type input "8"
type input "1760.00"
type input "8"
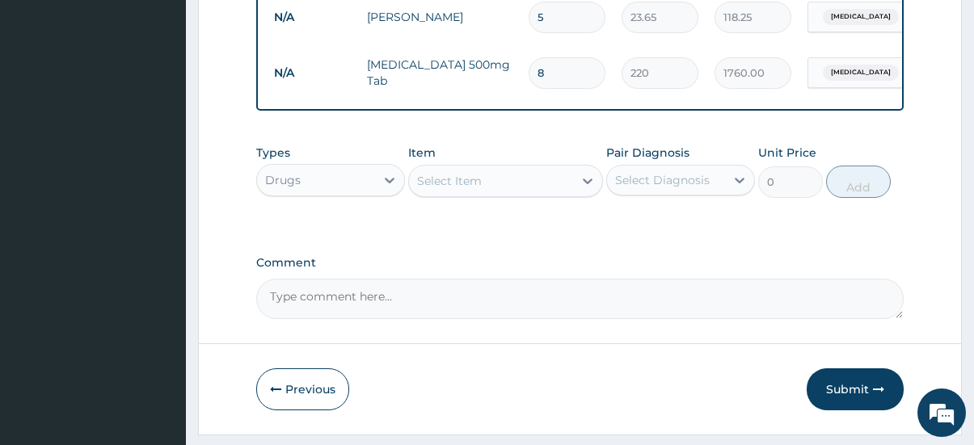
scroll to position [639, 0]
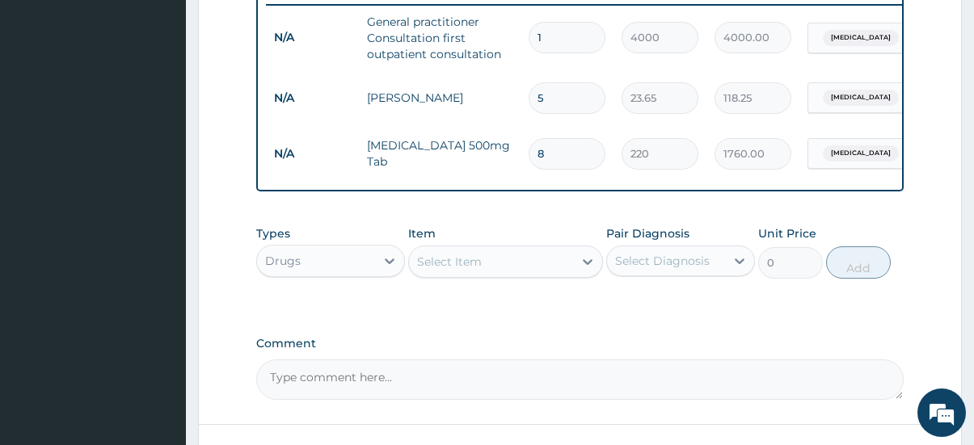
drag, startPoint x: 491, startPoint y: 288, endPoint x: 480, endPoint y: 280, distance: 13.4
click at [489, 278] on div "Select Item" at bounding box center [505, 262] width 194 height 32
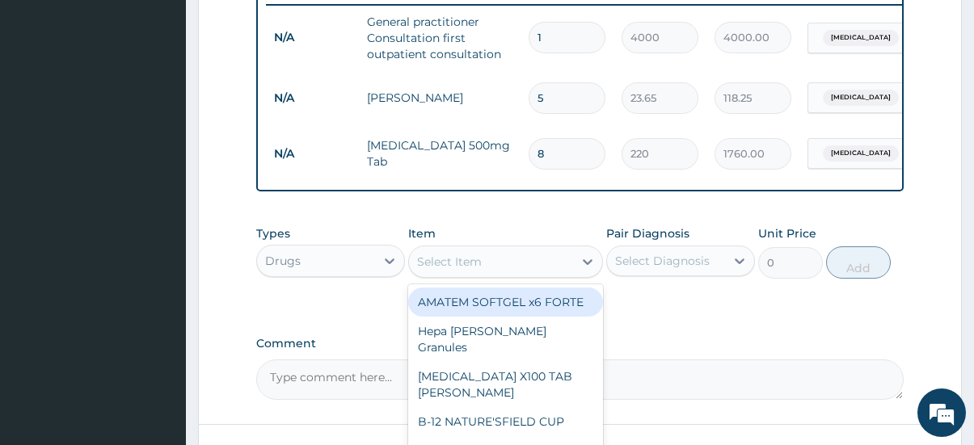
click at [479, 270] on div "Select Item" at bounding box center [449, 262] width 65 height 16
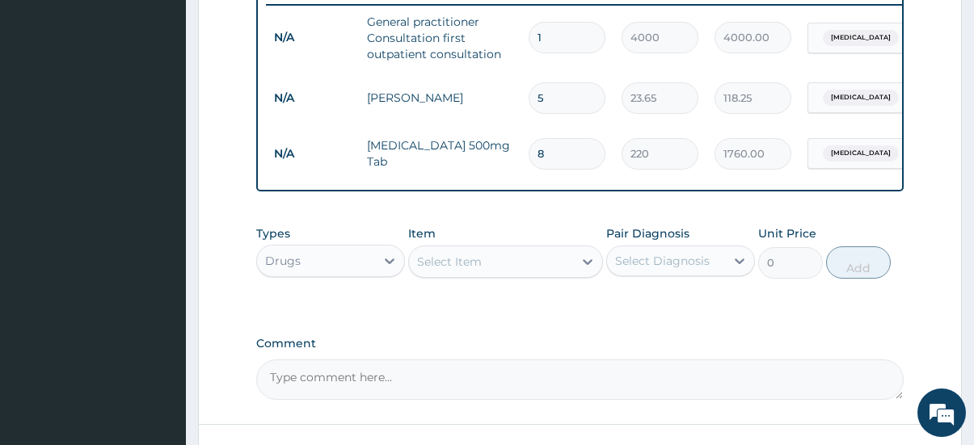
click at [479, 270] on div "Select Item" at bounding box center [449, 262] width 65 height 16
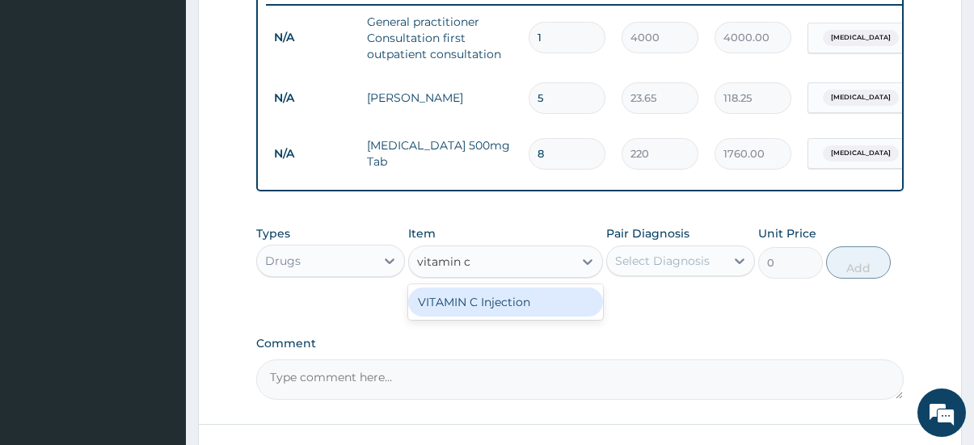
type input "vitamin c"
type input "ascor"
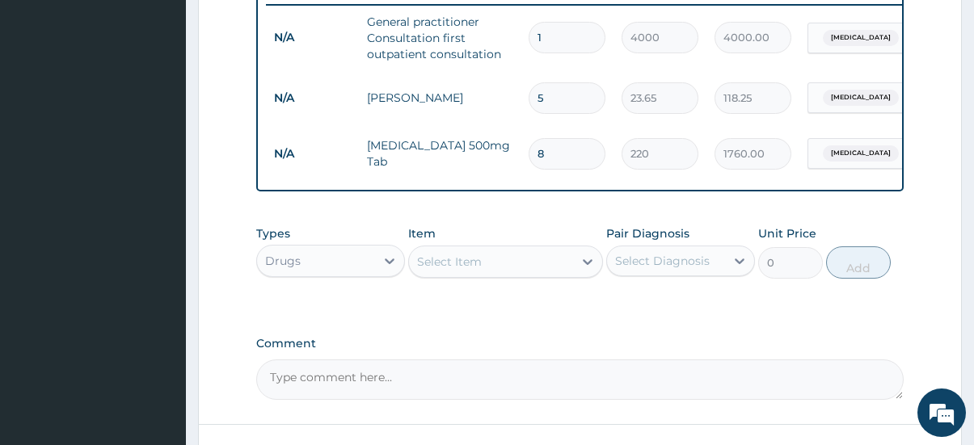
scroll to position [558, 0]
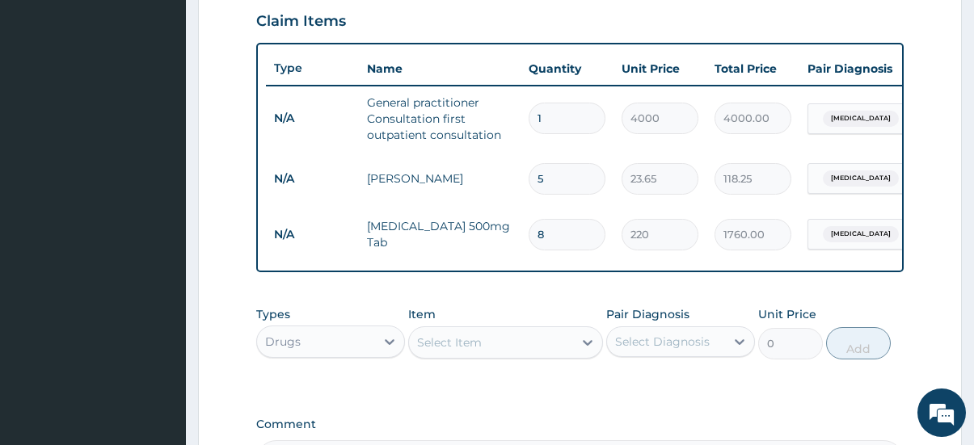
click at [536, 359] on div "Select Item" at bounding box center [505, 342] width 194 height 32
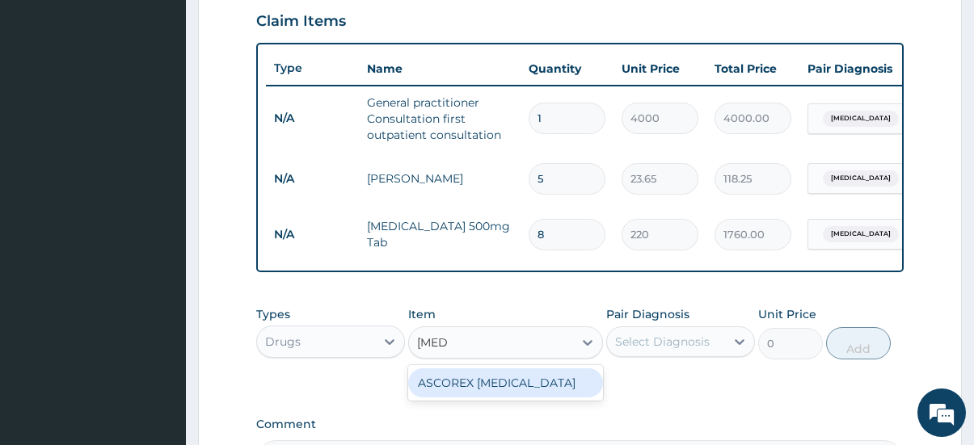
type input "ascor"
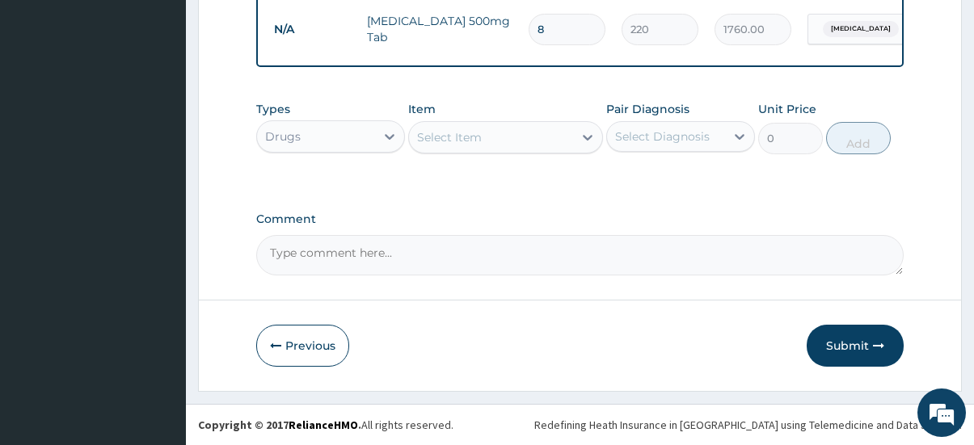
scroll to position [776, 0]
click at [871, 359] on button "Submit" at bounding box center [854, 346] width 97 height 42
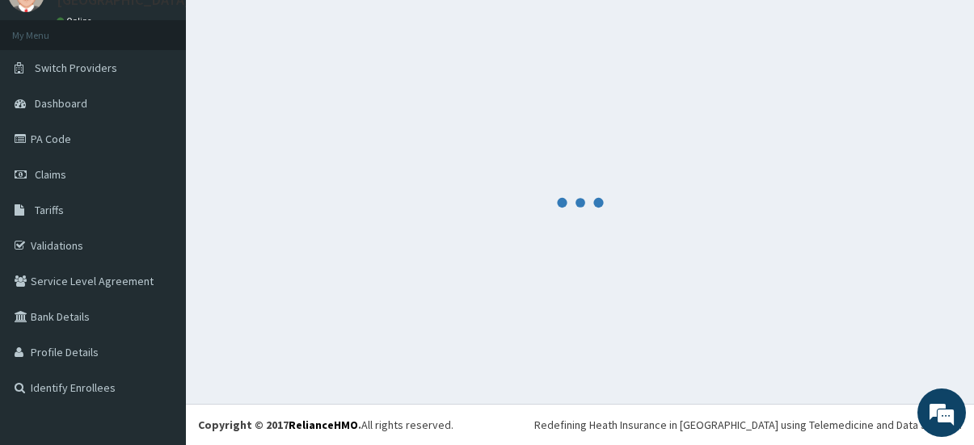
scroll to position [0, 0]
